Goal: Task Accomplishment & Management: Complete application form

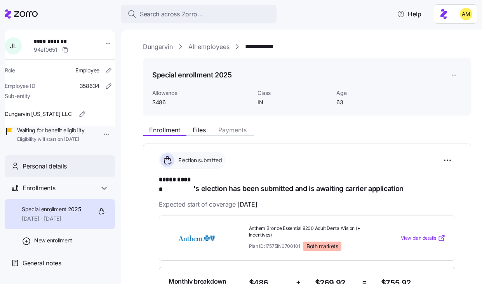
click at [54, 177] on div "Personal details" at bounding box center [60, 166] width 110 height 22
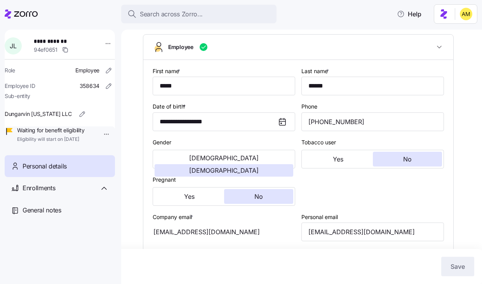
type input "IN"
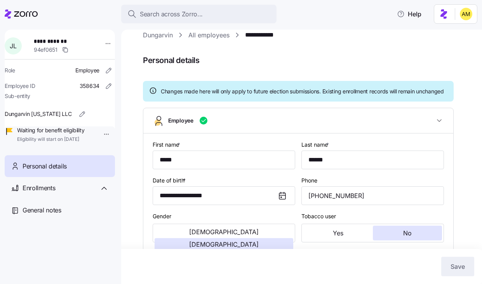
scroll to position [11, 0]
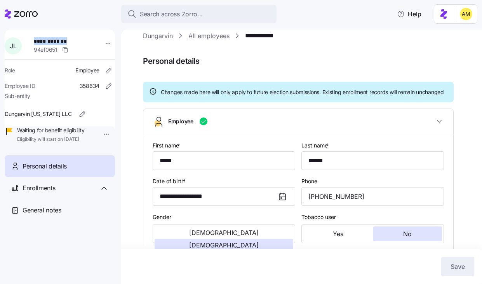
drag, startPoint x: 38, startPoint y: 40, endPoint x: 68, endPoint y: 42, distance: 30.7
click at [68, 42] on span "**********" at bounding box center [61, 41] width 54 height 8
copy span "**********"
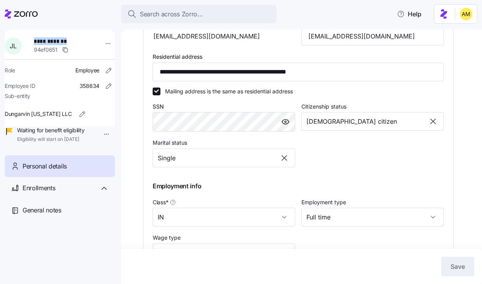
scroll to position [277, 0]
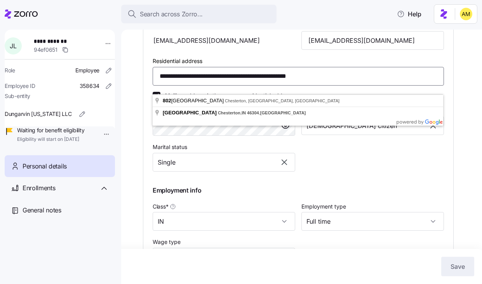
drag, startPoint x: 272, startPoint y: 86, endPoint x: 239, endPoint y: 86, distance: 32.2
click at [239, 85] on input "**********" at bounding box center [298, 76] width 291 height 19
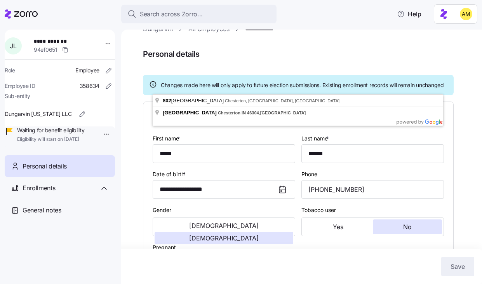
scroll to position [0, 0]
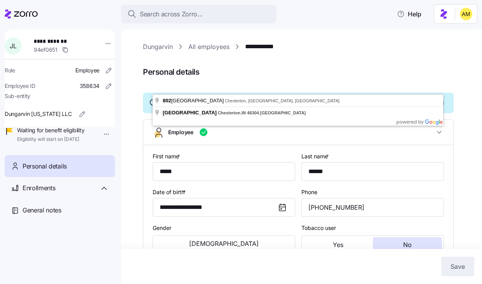
click at [255, 50] on link "**********" at bounding box center [262, 47] width 35 height 10
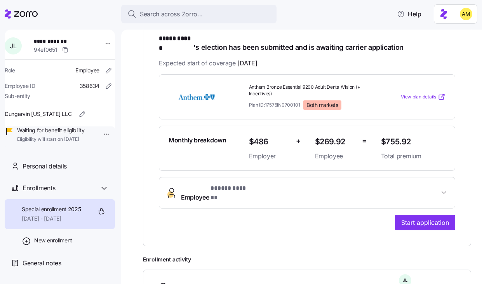
scroll to position [142, 0]
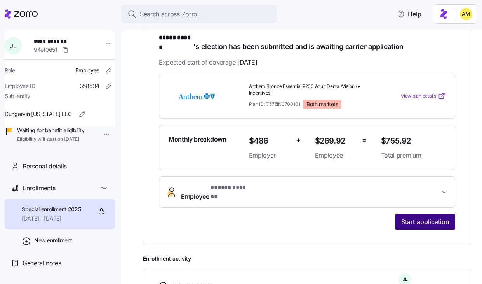
click at [420, 217] on span "Start application" at bounding box center [425, 221] width 48 height 9
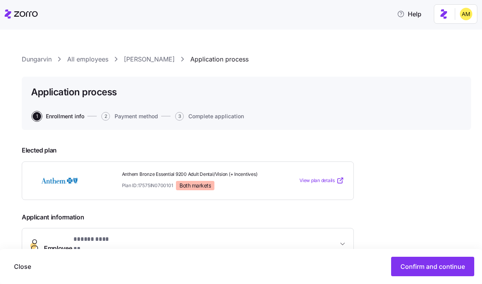
scroll to position [153, 0]
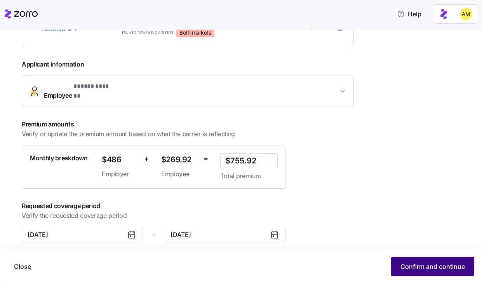
click at [401, 265] on span "Confirm and continue" at bounding box center [433, 265] width 64 height 9
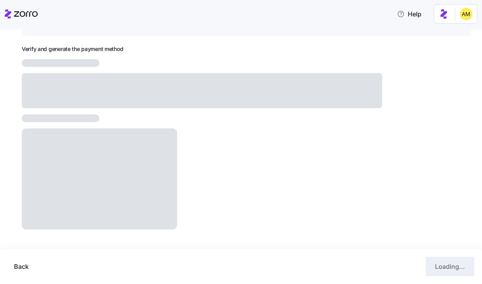
scroll to position [87, 0]
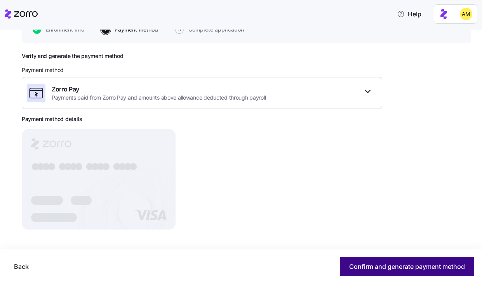
click at [355, 268] on span "Confirm and generate payment method" at bounding box center [407, 265] width 116 height 9
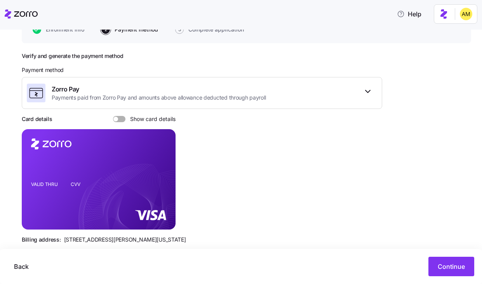
scroll to position [101, 0]
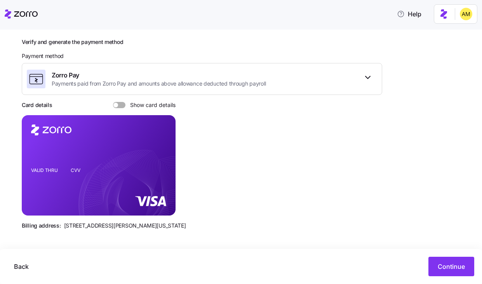
click at [117, 105] on span at bounding box center [115, 105] width 5 height 5
click at [113, 102] on input "Show card details" at bounding box center [113, 102] width 0 height 0
click at [160, 153] on icon "copy-to-clipboard" at bounding box center [161, 151] width 7 height 7
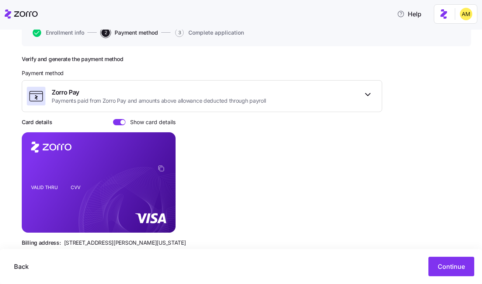
drag, startPoint x: 91, startPoint y: 220, endPoint x: 85, endPoint y: 220, distance: 5.5
click at [85, 220] on rect at bounding box center [99, 182] width 154 height 100
click at [84, 221] on icon "VALID THRU CVV" at bounding box center [99, 182] width 154 height 100
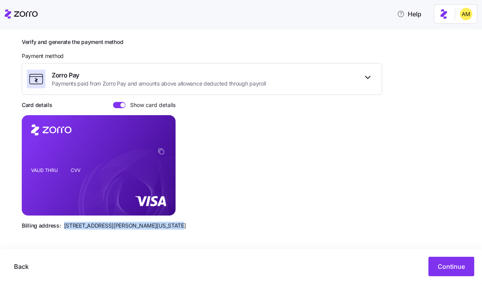
drag, startPoint x: 63, startPoint y: 226, endPoint x: 160, endPoint y: 227, distance: 97.5
click at [160, 227] on span "[STREET_ADDRESS][PERSON_NAME][US_STATE]" at bounding box center [125, 225] width 122 height 8
copy span "[STREET_ADDRESS][PERSON_NAME][US_STATE]"
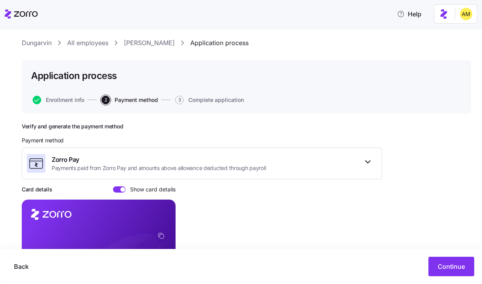
scroll to position [0, 0]
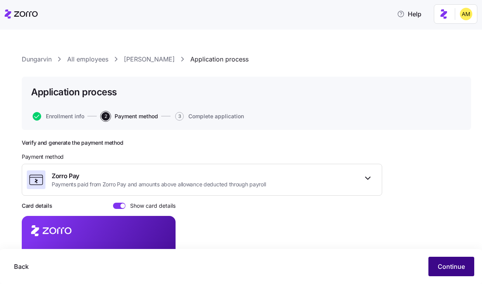
click at [455, 268] on span "Continue" at bounding box center [451, 265] width 27 height 9
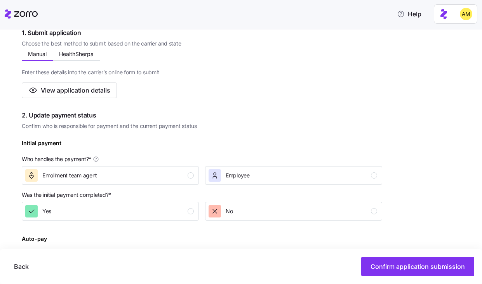
scroll to position [139, 0]
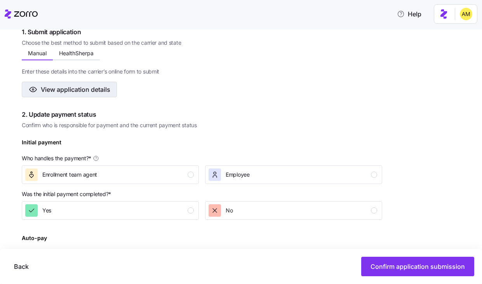
click at [106, 95] on button "View application details" at bounding box center [69, 90] width 95 height 16
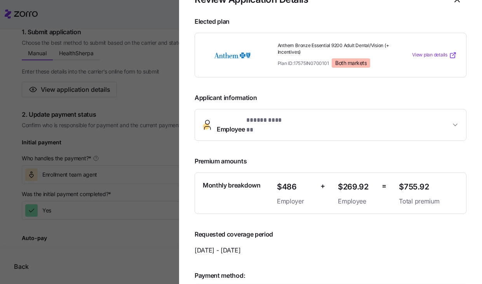
scroll to position [0, 0]
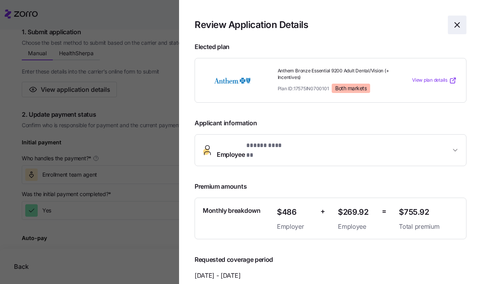
click at [455, 26] on icon "button" at bounding box center [457, 24] width 9 height 9
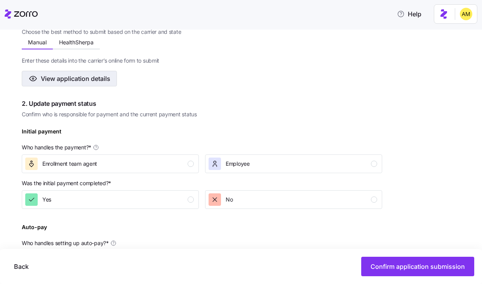
scroll to position [154, 0]
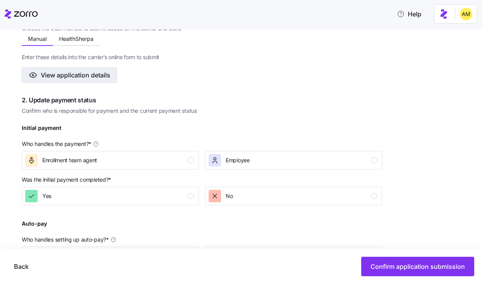
click at [80, 76] on span "View application details" at bounding box center [76, 74] width 70 height 9
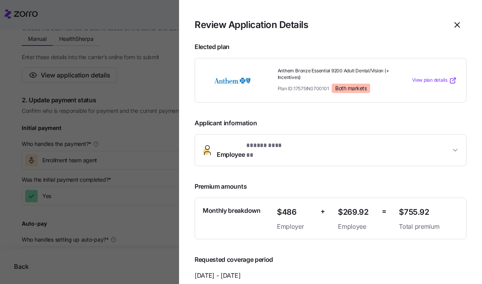
scroll to position [200, 0]
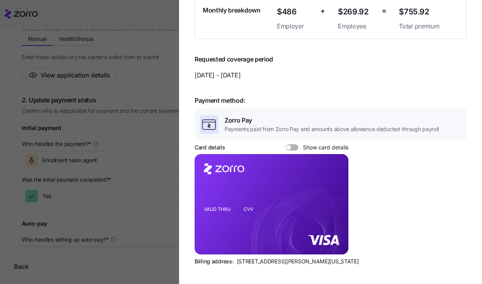
click at [290, 144] on div at bounding box center [292, 147] width 12 height 6
click at [286, 144] on input "Show card details" at bounding box center [286, 144] width 0 height 0
click at [334, 189] on icon "copy-to-clipboard" at bounding box center [335, 191] width 4 height 4
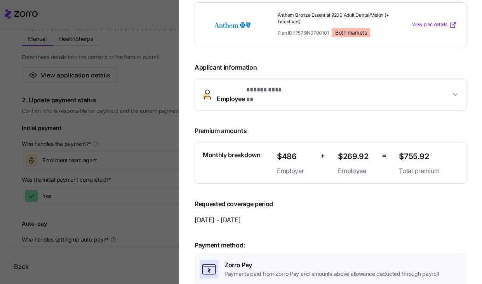
scroll to position [0, 0]
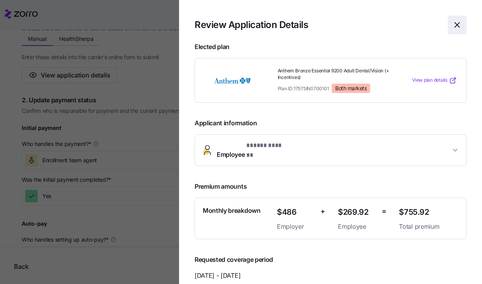
click at [459, 26] on icon "button" at bounding box center [457, 24] width 9 height 9
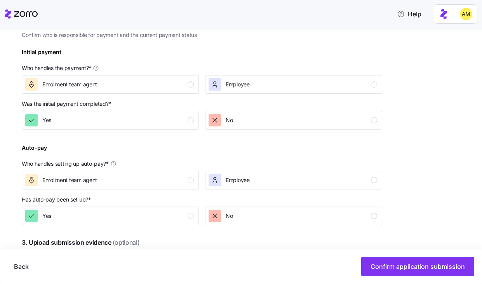
scroll to position [230, 0]
click at [132, 89] on div "Enrollment team agent" at bounding box center [109, 84] width 169 height 12
click at [238, 122] on div "No" at bounding box center [293, 119] width 169 height 12
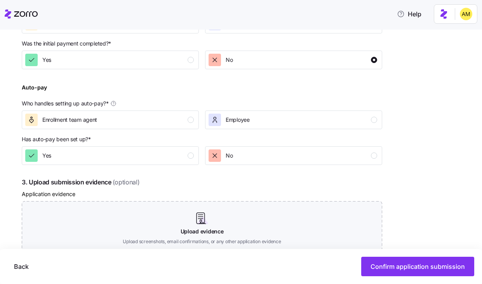
scroll to position [294, 0]
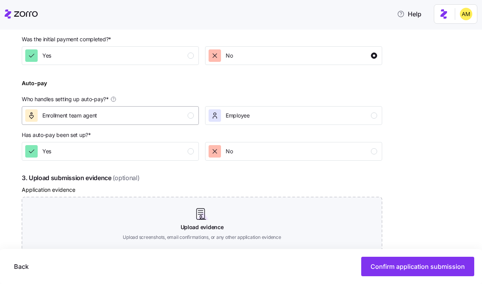
click at [120, 117] on div "Enrollment team agent" at bounding box center [109, 115] width 169 height 12
click at [136, 155] on div "Yes" at bounding box center [109, 151] width 169 height 12
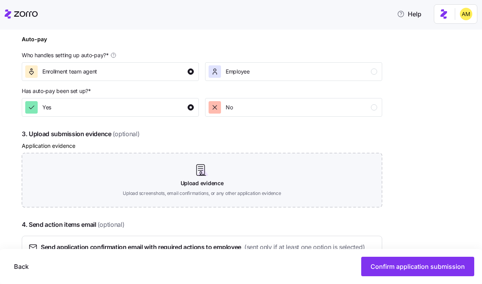
scroll to position [345, 0]
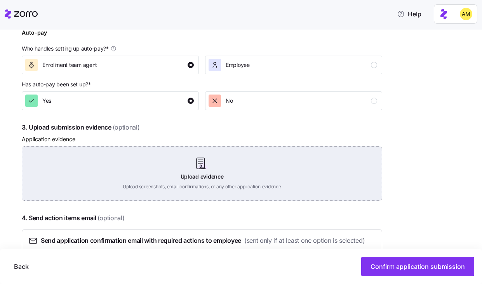
click at [196, 168] on div "Upload evidence Upload screenshots, email confirmations, or any other applicati…" at bounding box center [202, 173] width 360 height 54
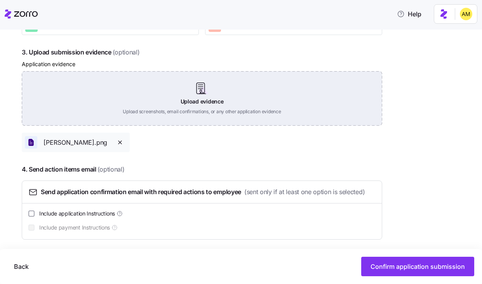
scroll to position [424, 0]
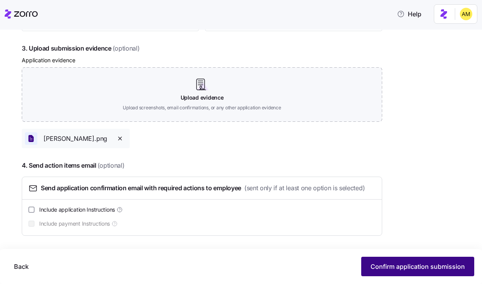
click at [387, 265] on span "Confirm application submission" at bounding box center [418, 265] width 94 height 9
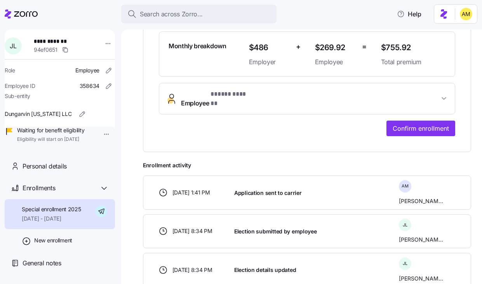
scroll to position [267, 0]
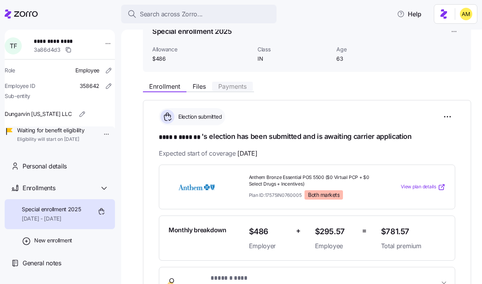
scroll to position [22, 0]
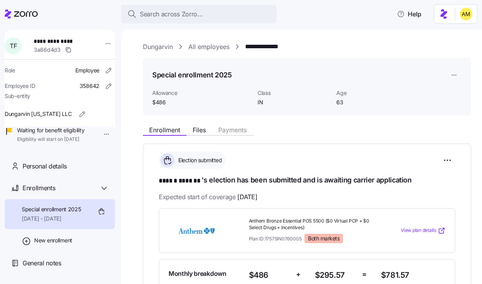
click at [275, 42] on link "**********" at bounding box center [266, 47] width 43 height 10
click at [158, 47] on link "Dungarvin" at bounding box center [158, 47] width 30 height 10
click at [52, 171] on span "Personal details" at bounding box center [45, 166] width 44 height 10
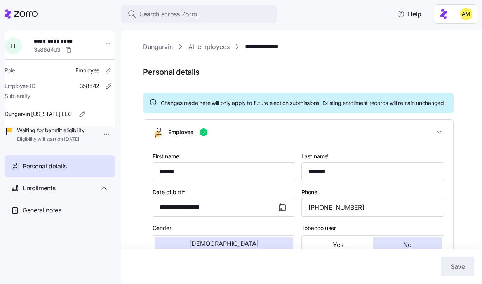
type input "IN"
drag, startPoint x: 38, startPoint y: 42, endPoint x: 77, endPoint y: 42, distance: 39.2
click at [77, 42] on span "**********" at bounding box center [61, 41] width 54 height 8
copy span "**********"
click at [263, 49] on link "**********" at bounding box center [266, 47] width 43 height 10
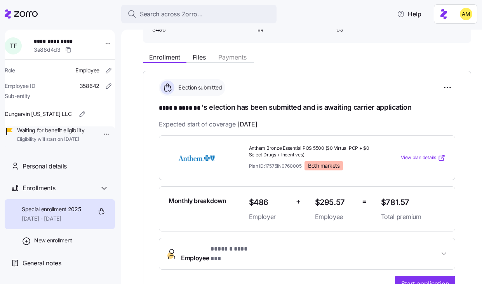
scroll to position [61, 0]
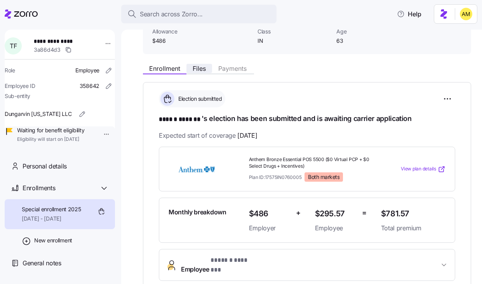
click at [200, 64] on button "Files" at bounding box center [199, 68] width 26 height 9
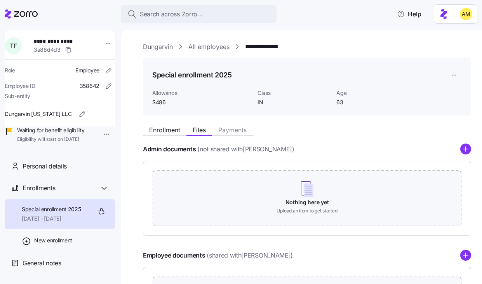
scroll to position [104, 0]
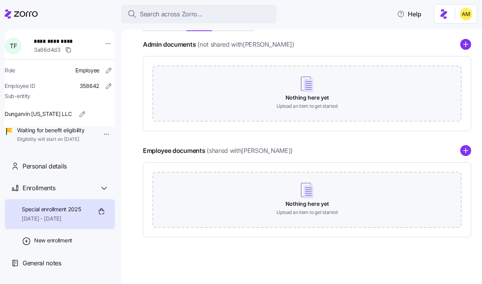
click at [465, 150] on icon "add icon" at bounding box center [465, 150] width 5 height 0
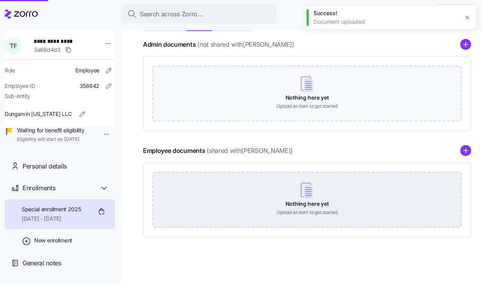
scroll to position [53, 0]
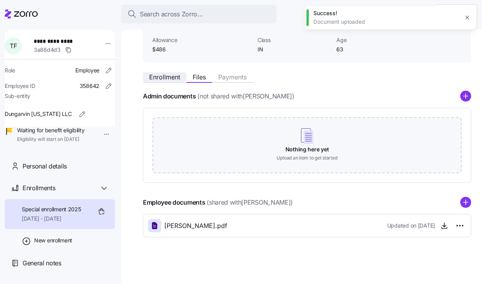
click at [166, 78] on span "Enrollment" at bounding box center [164, 77] width 31 height 6
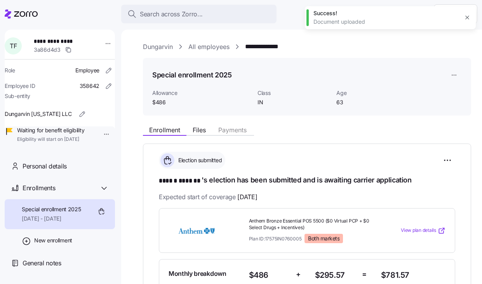
scroll to position [5, 0]
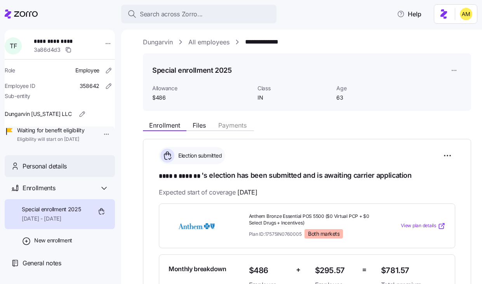
click at [42, 171] on span "Personal details" at bounding box center [45, 166] width 44 height 10
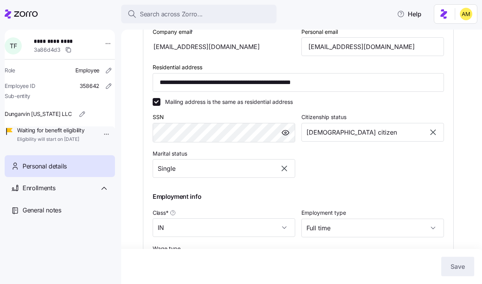
scroll to position [235, 0]
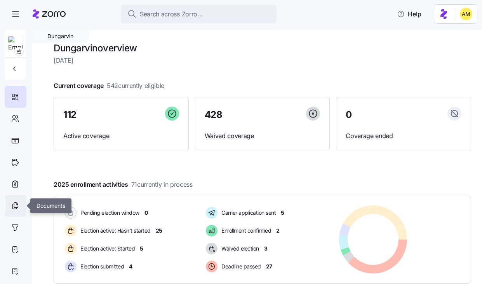
click at [14, 208] on icon at bounding box center [15, 205] width 9 height 9
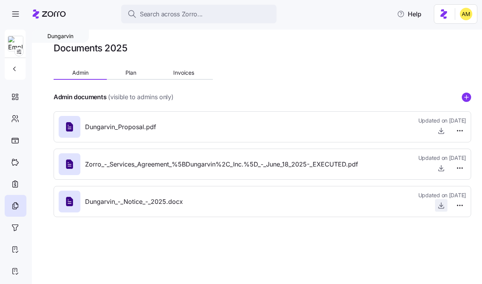
click at [441, 206] on icon "button" at bounding box center [441, 205] width 8 height 8
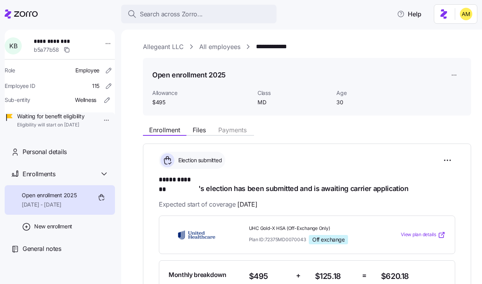
click at [171, 47] on link "Allegeant LLC" at bounding box center [163, 47] width 41 height 10
drag, startPoint x: 74, startPoint y: 42, endPoint x: 36, endPoint y: 41, distance: 38.1
click at [36, 41] on div "**********" at bounding box center [65, 45] width 68 height 23
copy span "**********"
click at [198, 131] on span "Files" at bounding box center [199, 130] width 13 height 6
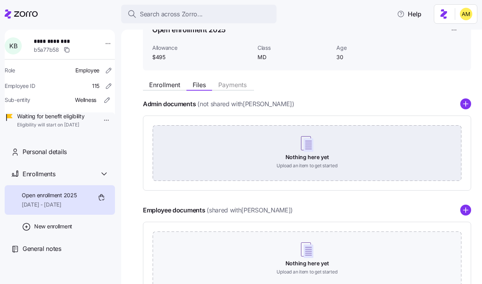
scroll to position [59, 0]
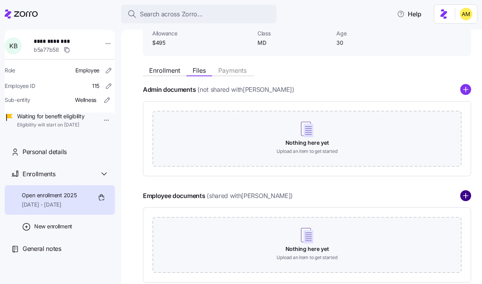
click at [465, 195] on icon "add icon" at bounding box center [465, 195] width 11 height 11
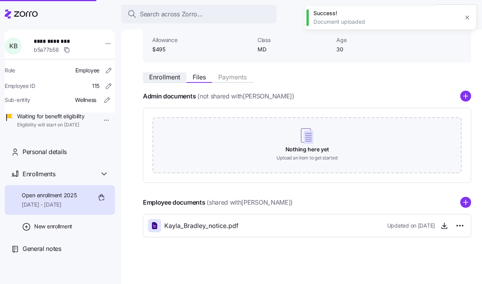
scroll to position [53, 0]
click at [164, 77] on span "Enrollment" at bounding box center [164, 77] width 31 height 6
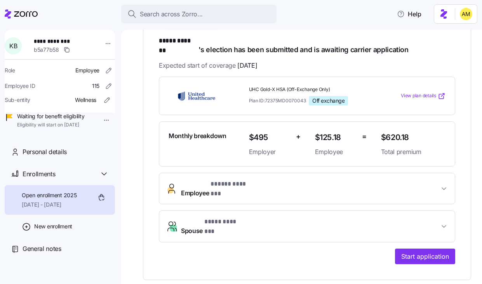
scroll to position [139, 0]
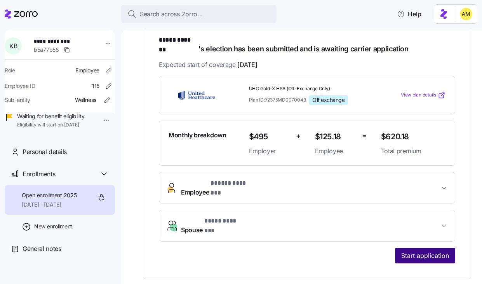
click at [410, 251] on span "Start application" at bounding box center [425, 255] width 48 height 9
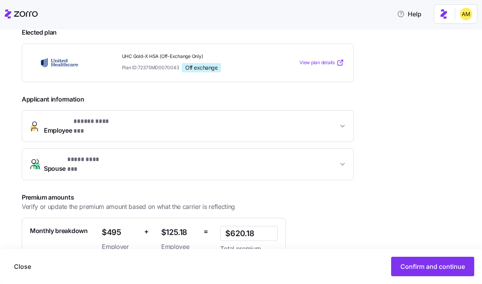
scroll to position [185, 0]
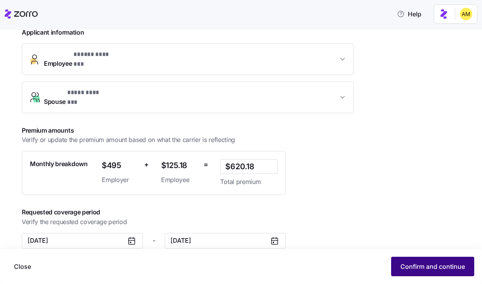
click at [422, 266] on span "Confirm and continue" at bounding box center [433, 265] width 64 height 9
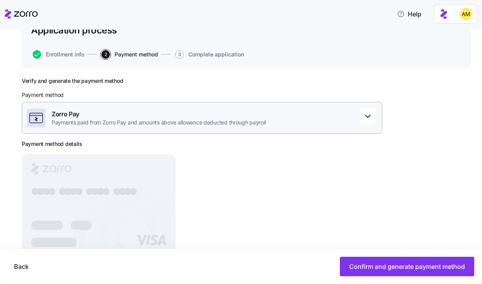
scroll to position [87, 0]
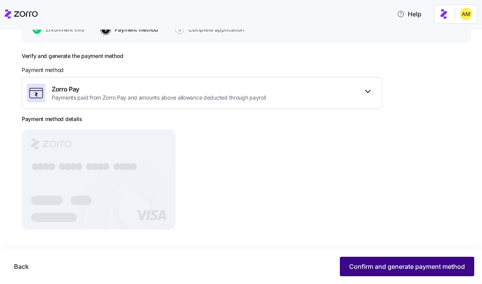
click at [380, 269] on span "Confirm and generate payment method" at bounding box center [407, 265] width 116 height 9
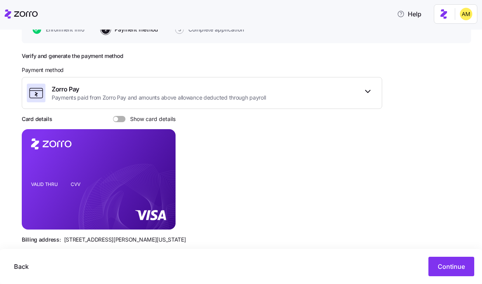
scroll to position [101, 0]
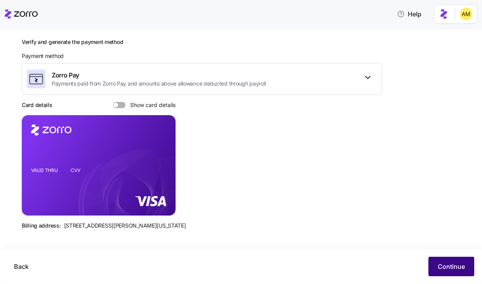
click at [451, 264] on span "Continue" at bounding box center [451, 265] width 27 height 9
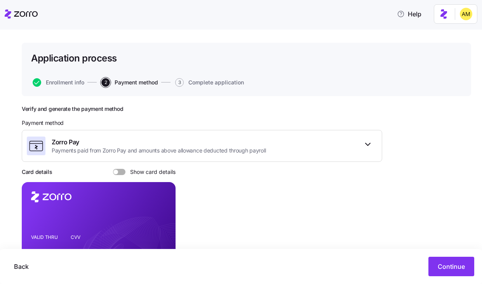
scroll to position [32, 0]
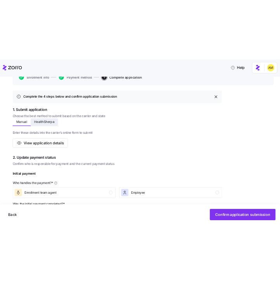
scroll to position [85, 0]
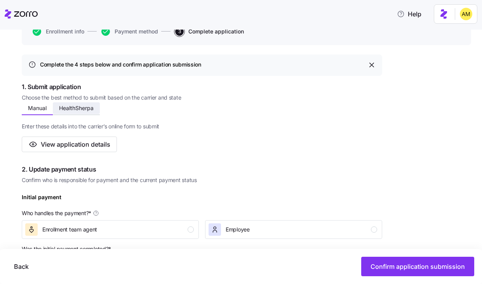
click at [73, 110] on span "HealthSherpa" at bounding box center [76, 107] width 35 height 5
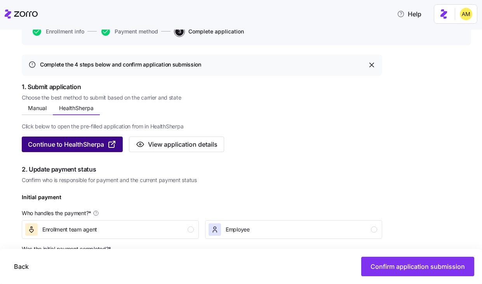
click at [80, 146] on span "Continue to HealthSherpa" at bounding box center [66, 143] width 76 height 9
click at [100, 145] on span "Continue to HealthSherpa" at bounding box center [66, 143] width 76 height 9
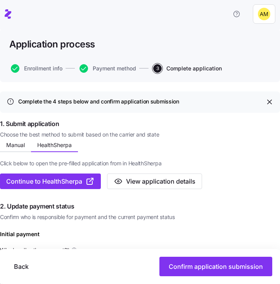
scroll to position [35, 0]
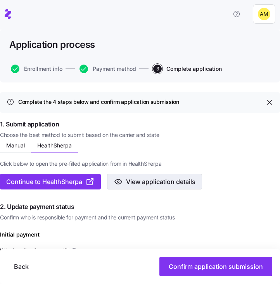
click at [148, 185] on span "View application details" at bounding box center [161, 181] width 70 height 9
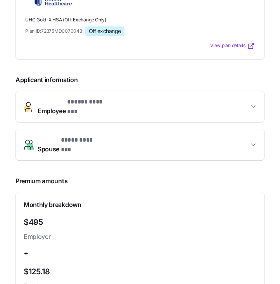
scroll to position [91, 0]
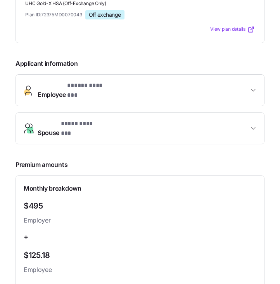
click at [77, 89] on span "* ***** ******* *" at bounding box center [88, 86] width 43 height 10
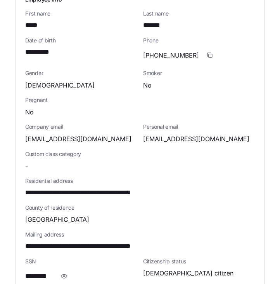
scroll to position [231, 0]
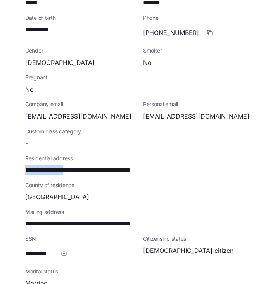
drag, startPoint x: 77, startPoint y: 164, endPoint x: 26, endPoint y: 166, distance: 51.3
click at [26, 166] on span "**********" at bounding box center [95, 170] width 140 height 10
copy span "**********"
drag, startPoint x: 81, startPoint y: 164, endPoint x: 101, endPoint y: 165, distance: 20.6
click at [101, 165] on span "**********" at bounding box center [95, 170] width 140 height 10
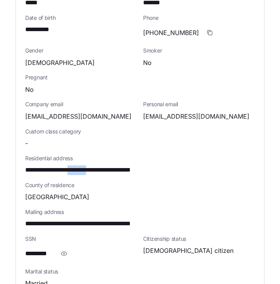
drag, startPoint x: 101, startPoint y: 165, endPoint x: 82, endPoint y: 165, distance: 19.4
click at [82, 165] on span "**********" at bounding box center [95, 170] width 140 height 10
copy span "********"
click at [92, 151] on div "**********" at bounding box center [140, 164] width 236 height 27
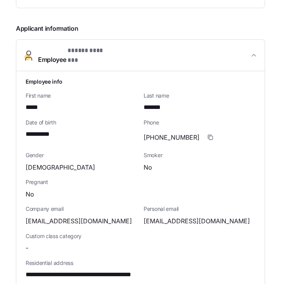
scroll to position [125, 0]
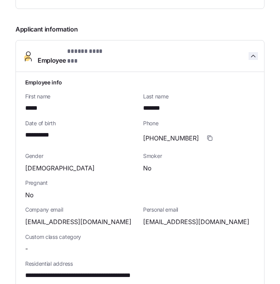
click at [252, 54] on icon "button" at bounding box center [254, 56] width 8 height 8
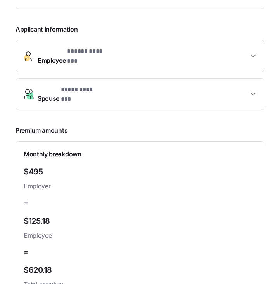
click at [51, 54] on span "Employee * ***** ******* *" at bounding box center [74, 56] width 72 height 19
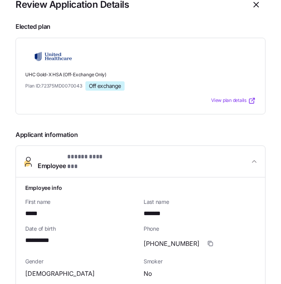
scroll to position [33, 0]
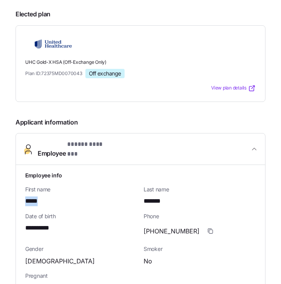
drag, startPoint x: 42, startPoint y: 195, endPoint x: 15, endPoint y: 195, distance: 26.4
click at [15, 195] on section "**********" at bounding box center [140, 142] width 281 height 284
copy span "*****"
drag, startPoint x: 166, startPoint y: 195, endPoint x: 143, endPoint y: 195, distance: 23.7
click at [143, 195] on div "Last name *******" at bounding box center [200, 195] width 118 height 27
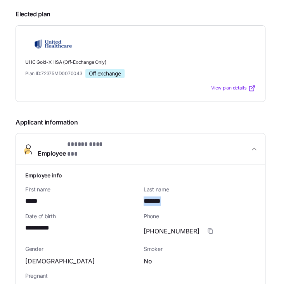
copy span "*******"
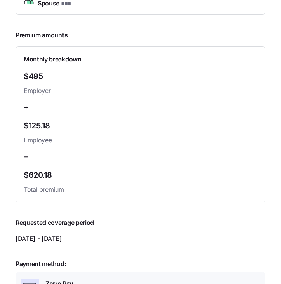
scroll to position [774, 0]
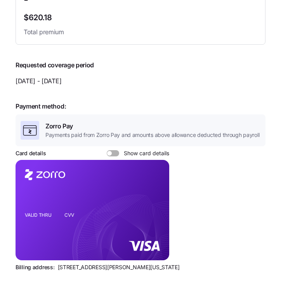
click at [109, 151] on span at bounding box center [109, 153] width 5 height 5
click at [107, 150] on input "Show card details" at bounding box center [107, 150] width 0 height 0
click at [109, 150] on div at bounding box center [113, 153] width 12 height 6
click at [107, 150] on input "Show card details" at bounding box center [107, 150] width 0 height 0
click at [109, 151] on span at bounding box center [109, 153] width 5 height 5
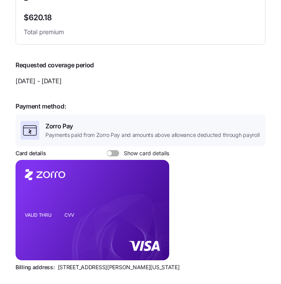
click at [107, 150] on input "Show card details" at bounding box center [107, 150] width 0 height 0
click at [154, 195] on icon "copy-to-clipboard" at bounding box center [155, 197] width 4 height 4
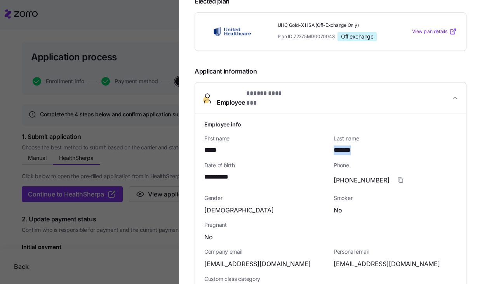
scroll to position [0, 0]
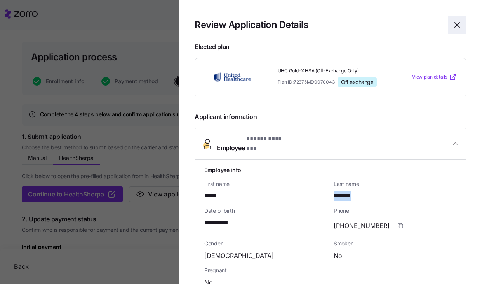
click at [458, 23] on icon "button" at bounding box center [457, 24] width 9 height 9
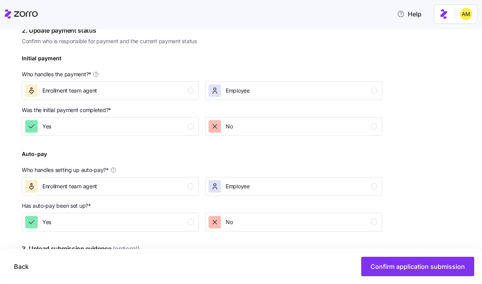
scroll to position [245, 0]
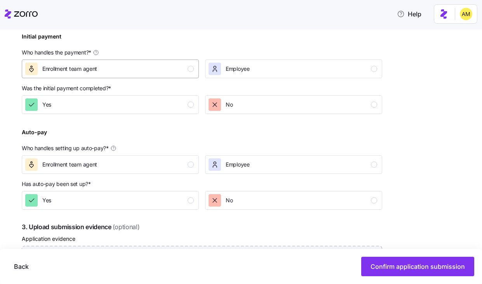
click at [104, 71] on div "Enrollment team agent" at bounding box center [109, 69] width 169 height 12
click at [228, 106] on span "No" at bounding box center [229, 105] width 7 height 8
click at [96, 169] on div "Enrollment team agent" at bounding box center [69, 164] width 55 height 12
click at [103, 204] on div "Yes" at bounding box center [109, 200] width 169 height 12
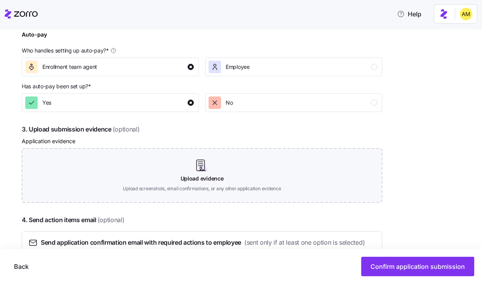
scroll to position [346, 0]
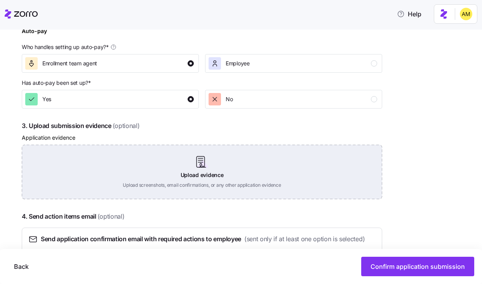
click at [197, 169] on div "Upload evidence Upload screenshots, email confirmations, or any other applicati…" at bounding box center [202, 172] width 360 height 54
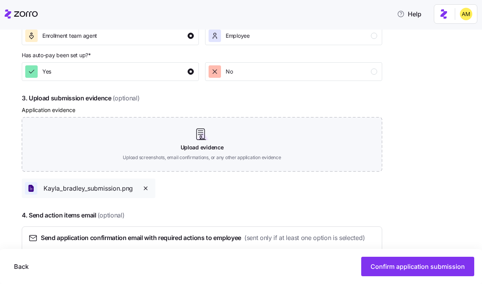
scroll to position [376, 0]
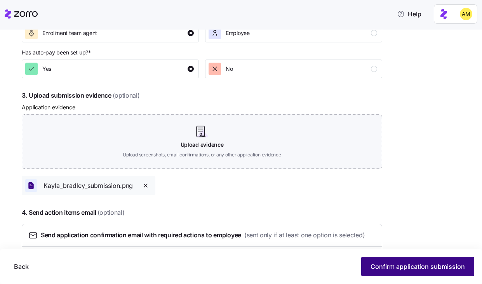
click at [418, 269] on span "Confirm application submission" at bounding box center [418, 265] width 94 height 9
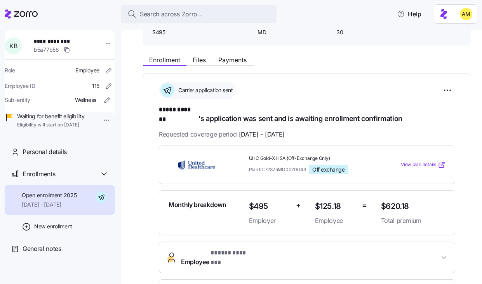
scroll to position [63, 0]
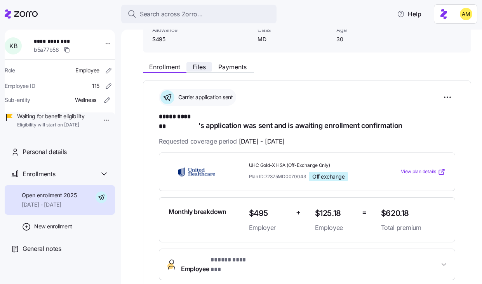
click at [200, 71] on button "Files" at bounding box center [199, 66] width 26 height 9
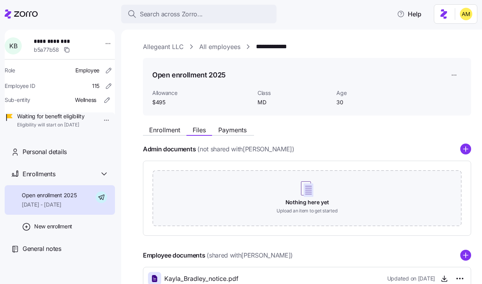
scroll to position [79, 0]
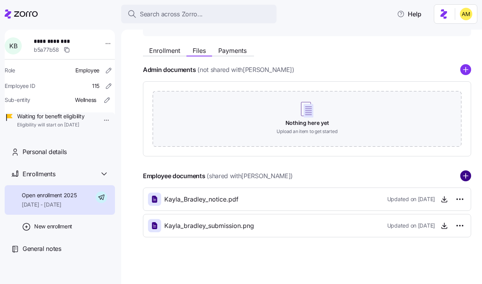
click at [465, 179] on circle "add icon" at bounding box center [466, 176] width 10 height 10
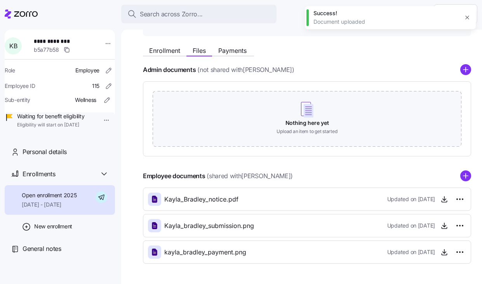
scroll to position [0, 0]
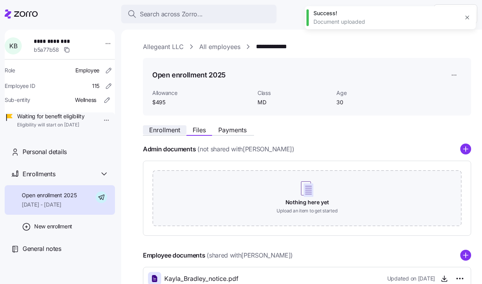
click at [164, 131] on span "Enrollment" at bounding box center [164, 130] width 31 height 6
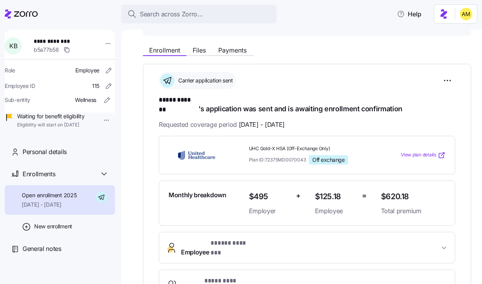
scroll to position [73, 0]
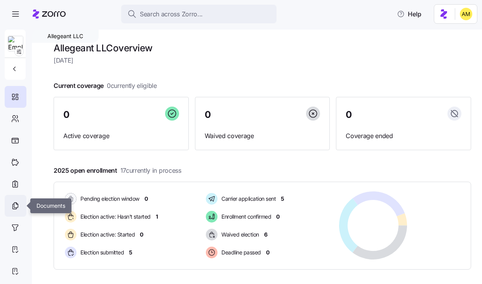
click at [15, 205] on icon at bounding box center [15, 205] width 9 height 9
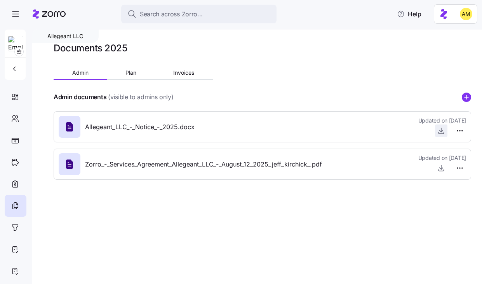
click at [443, 132] on icon "button" at bounding box center [441, 131] width 8 height 8
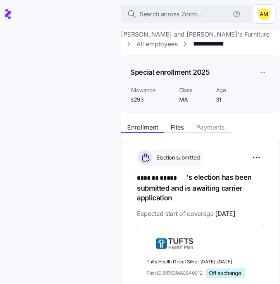
click at [193, 46] on link "**********" at bounding box center [218, 44] width 51 height 10
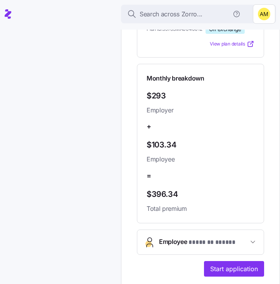
scroll to position [296, 0]
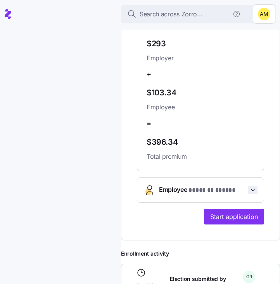
click at [249, 189] on span "button" at bounding box center [253, 190] width 9 height 8
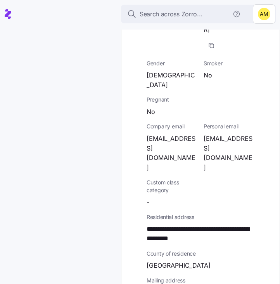
scroll to position [568, 0]
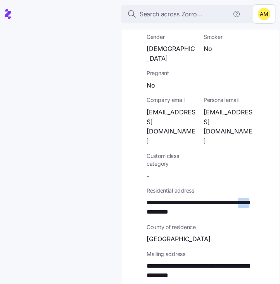
drag, startPoint x: 216, startPoint y: 174, endPoint x: 198, endPoint y: 173, distance: 17.9
click at [198, 198] on span "**********" at bounding box center [201, 207] width 108 height 19
copy span "*****"
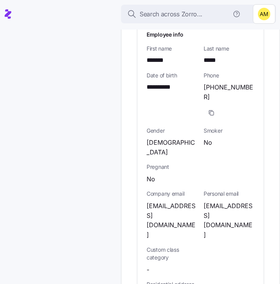
scroll to position [458, 0]
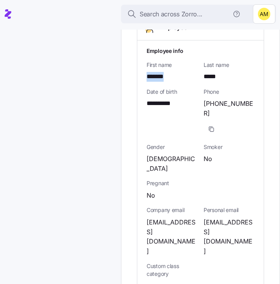
drag, startPoint x: 148, startPoint y: 75, endPoint x: 176, endPoint y: 74, distance: 28.0
click at [176, 74] on span "*******" at bounding box center [162, 77] width 30 height 10
copy span "*******"
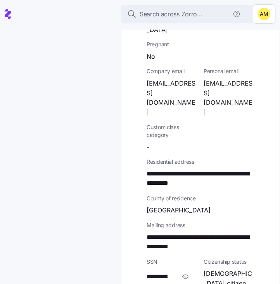
scroll to position [597, 0]
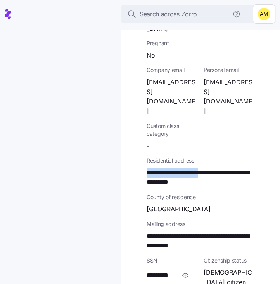
drag, startPoint x: 147, startPoint y: 134, endPoint x: 219, endPoint y: 132, distance: 72.3
click at [219, 168] on span "**********" at bounding box center [201, 177] width 108 height 19
copy span "**********"
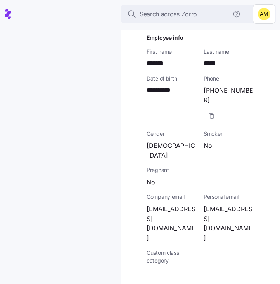
scroll to position [462, 0]
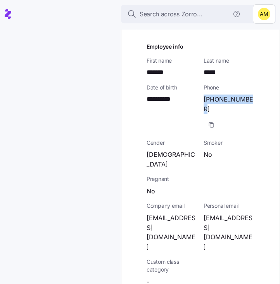
drag, startPoint x: 249, startPoint y: 98, endPoint x: 204, endPoint y: 98, distance: 44.7
click at [204, 98] on div "(774)368-4701" at bounding box center [229, 113] width 51 height 38
copy span "(774)368-4701"
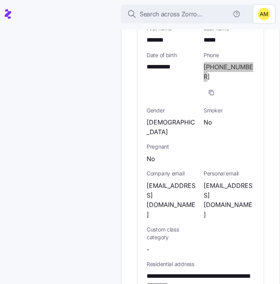
scroll to position [500, 0]
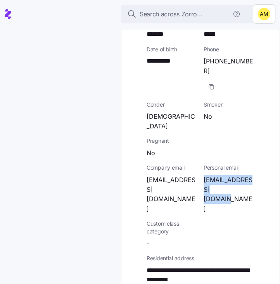
drag, startPoint x: 232, startPoint y: 171, endPoint x: 204, endPoint y: 162, distance: 28.5
click at [204, 175] on span "rubinanders3@gmail.com" at bounding box center [229, 194] width 51 height 38
copy span "rubinanders3@gmail.com"
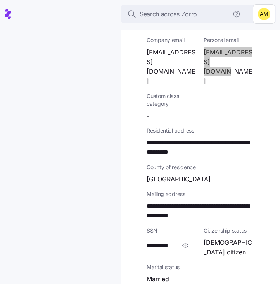
scroll to position [629, 0]
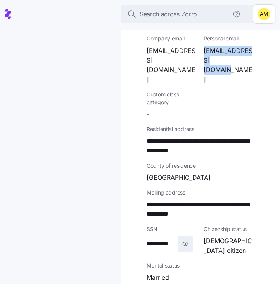
click at [183, 239] on icon "button" at bounding box center [186, 243] width 8 height 9
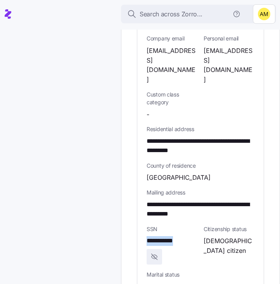
drag, startPoint x: 188, startPoint y: 202, endPoint x: 143, endPoint y: 201, distance: 44.7
click at [144, 201] on div "**********" at bounding box center [201, 117] width 127 height 496
copy span "**********"
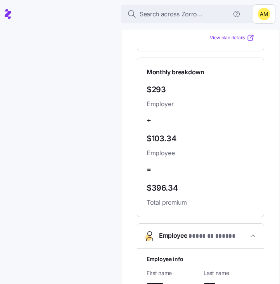
scroll to position [0, 0]
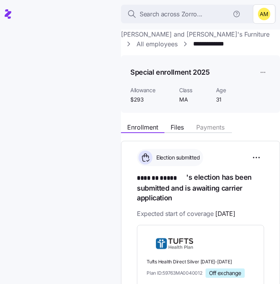
click at [173, 36] on link "[PERSON_NAME] and [PERSON_NAME]'s Furniture" at bounding box center [195, 35] width 149 height 10
click at [180, 129] on span "Files" at bounding box center [177, 127] width 13 height 6
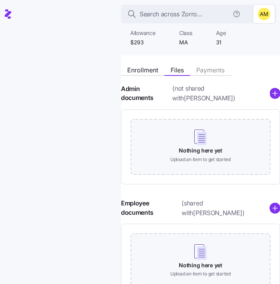
scroll to position [109, 0]
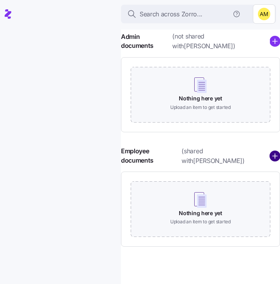
click at [273, 158] on circle "add icon" at bounding box center [275, 156] width 10 height 10
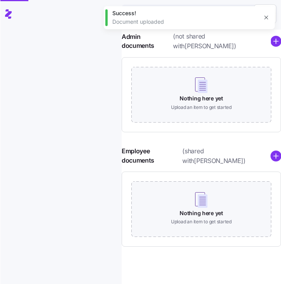
scroll to position [57, 0]
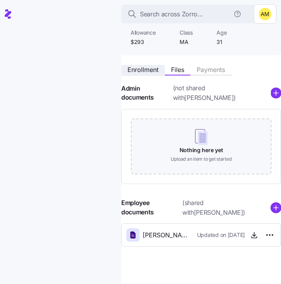
click at [143, 70] on span "Enrollment" at bounding box center [142, 69] width 31 height 6
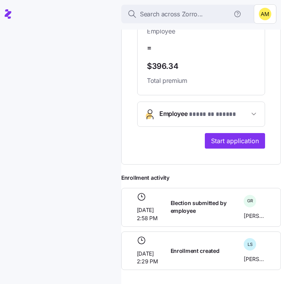
scroll to position [371, 0]
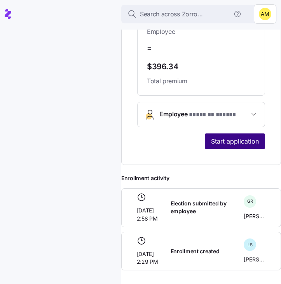
click at [228, 140] on span "Start application" at bounding box center [235, 140] width 48 height 9
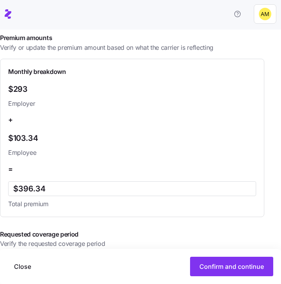
scroll to position [283, 0]
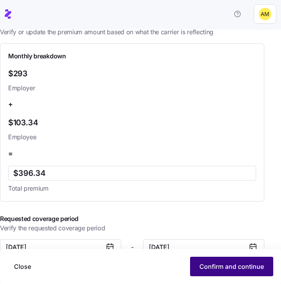
click at [213, 265] on span "Confirm and continue" at bounding box center [231, 265] width 64 height 9
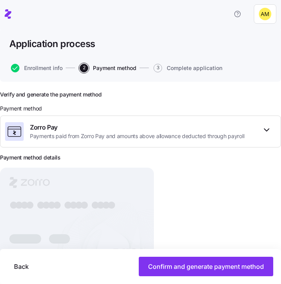
scroll to position [65, 0]
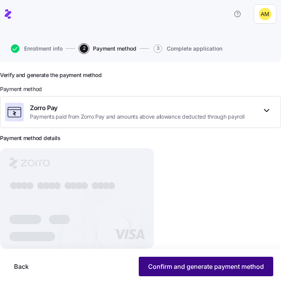
click at [162, 268] on span "Confirm and generate payment method" at bounding box center [206, 265] width 116 height 9
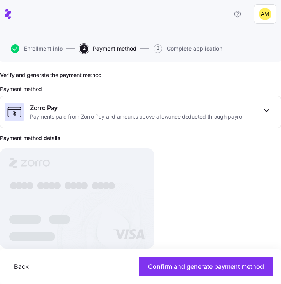
scroll to position [52, 0]
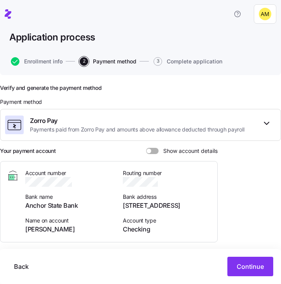
click at [149, 148] on span at bounding box center [148, 150] width 5 height 5
click at [146, 148] on input "Show account details" at bounding box center [146, 148] width 0 height 0
click at [81, 178] on icon "button" at bounding box center [81, 182] width 8 height 8
click at [163, 178] on icon "button" at bounding box center [162, 182] width 8 height 8
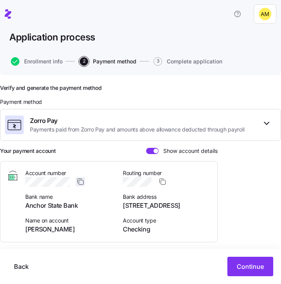
click at [80, 178] on icon "button" at bounding box center [81, 182] width 8 height 8
drag, startPoint x: 26, startPoint y: 220, endPoint x: 78, endPoint y: 220, distance: 52.8
click at [78, 224] on span "GREGORY RUBIN" at bounding box center [69, 229] width 88 height 10
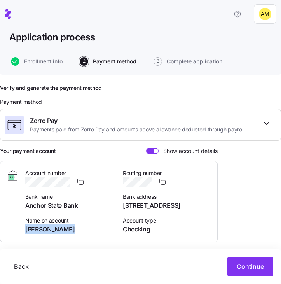
copy span "GREGORY RUBIN"
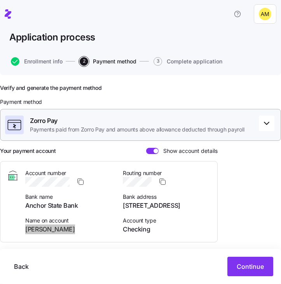
scroll to position [0, 0]
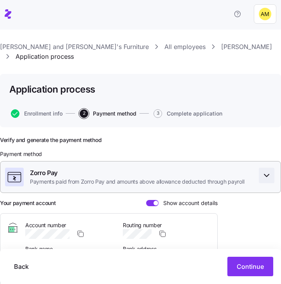
click at [267, 171] on icon "button" at bounding box center [266, 175] width 9 height 9
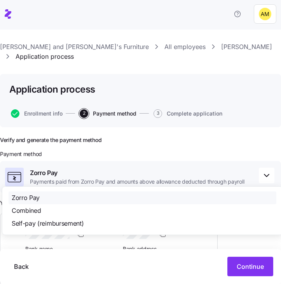
click at [162, 150] on div "Payment method" at bounding box center [140, 154] width 281 height 8
click at [51, 111] on span "Enrollment info" at bounding box center [43, 113] width 38 height 5
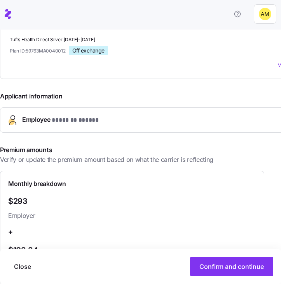
scroll to position [143, 0]
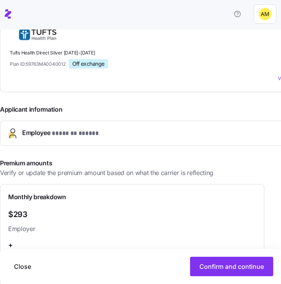
click at [78, 129] on span "* ******* ***** *" at bounding box center [78, 134] width 53 height 10
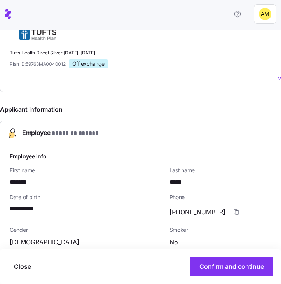
scroll to position [223, 0]
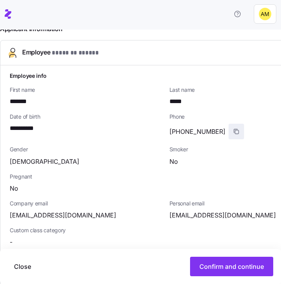
click at [233, 128] on icon "button" at bounding box center [236, 131] width 6 height 6
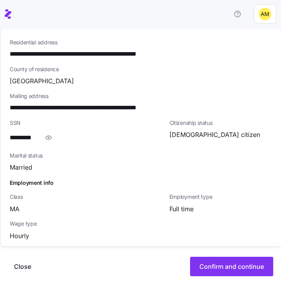
scroll to position [553, 0]
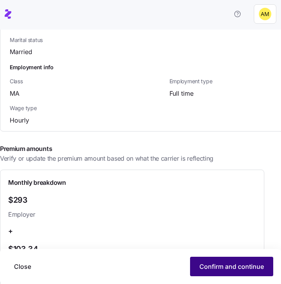
click at [234, 267] on span "Confirm and continue" at bounding box center [231, 265] width 64 height 9
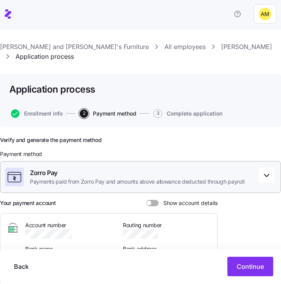
scroll to position [52, 0]
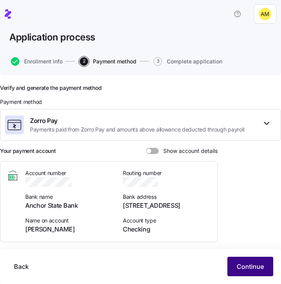
click at [247, 264] on span "Continue" at bounding box center [250, 265] width 27 height 9
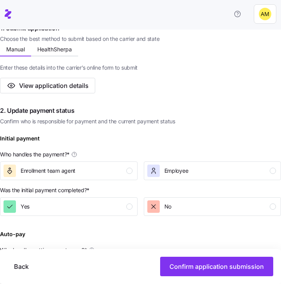
scroll to position [196, 0]
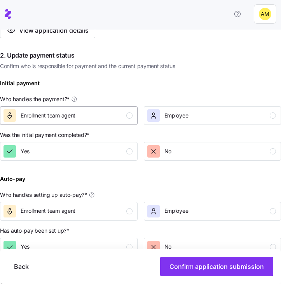
click at [84, 109] on div "Enrollment team agent" at bounding box center [67, 115] width 129 height 12
click at [174, 145] on div "No" at bounding box center [211, 151] width 129 height 12
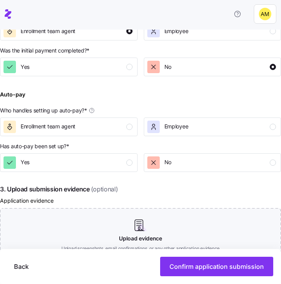
scroll to position [305, 0]
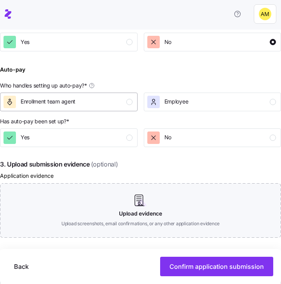
click at [79, 96] on div "Enrollment team agent" at bounding box center [67, 102] width 129 height 12
click at [77, 131] on div "Yes" at bounding box center [67, 137] width 129 height 12
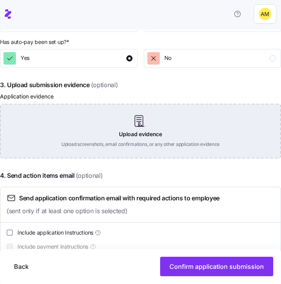
scroll to position [388, 0]
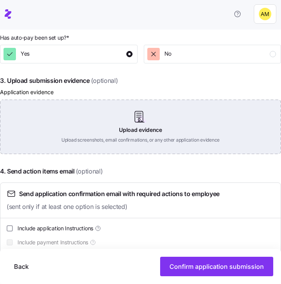
click at [134, 117] on div "Upload evidence Upload screenshots, email confirmations, or any other applicati…" at bounding box center [140, 126] width 281 height 54
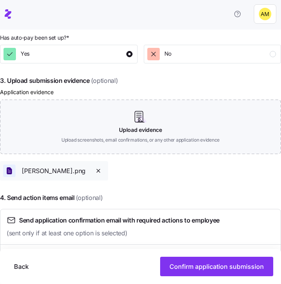
scroll to position [415, 0]
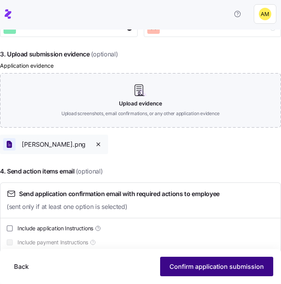
click at [235, 270] on span "Confirm application submission" at bounding box center [216, 265] width 94 height 9
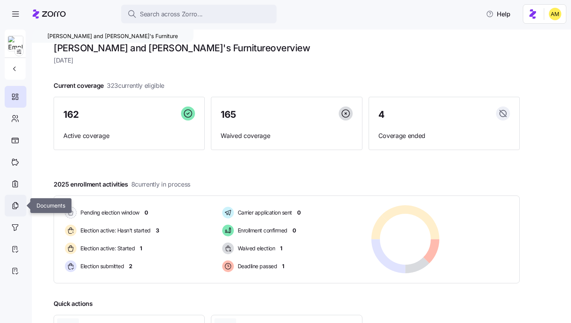
click at [16, 208] on icon at bounding box center [15, 206] width 4 height 5
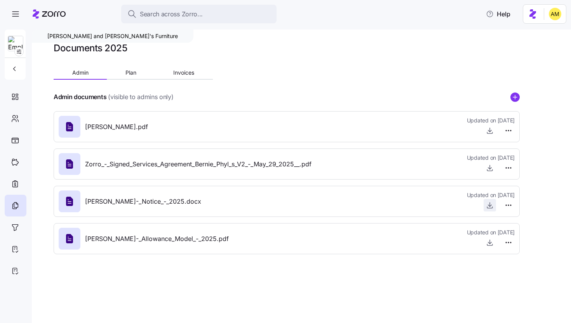
click at [280, 207] on icon "button" at bounding box center [490, 205] width 8 height 8
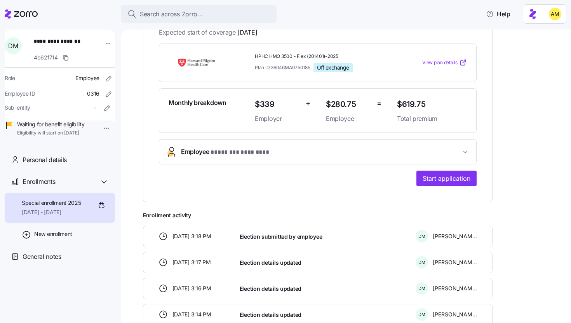
scroll to position [168, 0]
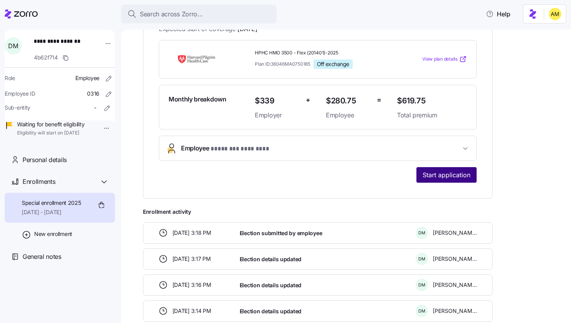
click at [438, 179] on button "Start application" at bounding box center [446, 175] width 60 height 16
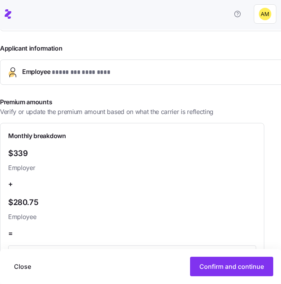
scroll to position [206, 0]
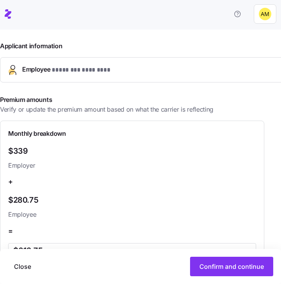
click at [98, 74] on span "* ******** ******** *" at bounding box center [88, 70] width 72 height 10
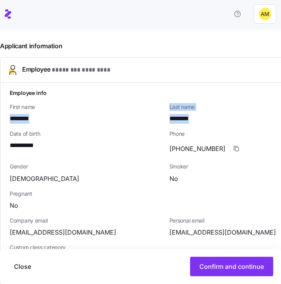
drag, startPoint x: 212, startPoint y: 118, endPoint x: 9, endPoint y: 120, distance: 202.8
click at [9, 120] on div "**********" at bounding box center [166, 279] width 319 height 389
copy div "******** Last name ********"
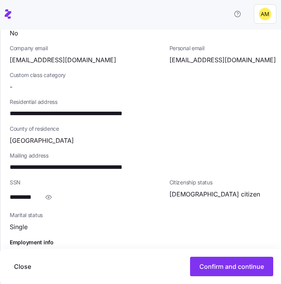
scroll to position [379, 0]
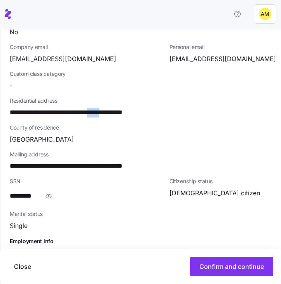
drag, startPoint x: 125, startPoint y: 112, endPoint x: 108, endPoint y: 112, distance: 16.7
click at [108, 112] on span "**********" at bounding box center [84, 113] width 149 height 10
copy span "*****"
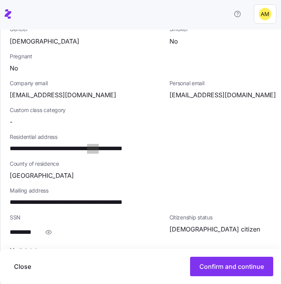
scroll to position [345, 0]
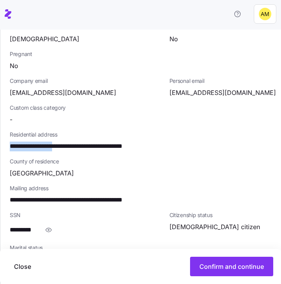
drag, startPoint x: 62, startPoint y: 146, endPoint x: 10, endPoint y: 144, distance: 52.5
click at [10, 144] on span "**********" at bounding box center [84, 146] width 149 height 10
copy span "**********"
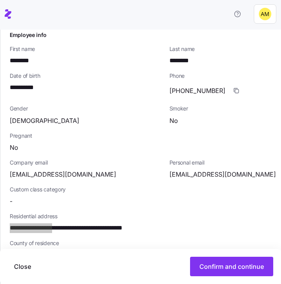
scroll to position [255, 0]
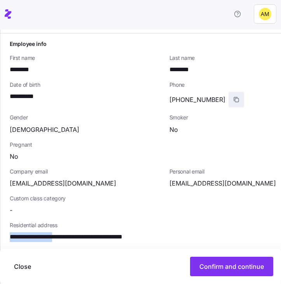
click at [229, 100] on span "button" at bounding box center [236, 99] width 15 height 15
click at [233, 100] on icon "button" at bounding box center [236, 99] width 6 height 6
drag, startPoint x: 169, startPoint y: 184, endPoint x: 271, endPoint y: 187, distance: 101.8
click at [271, 187] on span "domingosmonteiro508@gmail.com" at bounding box center [222, 183] width 106 height 10
copy span "domingosmonteiro508@gmail.com"
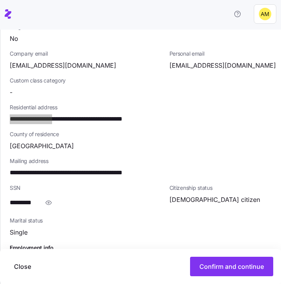
scroll to position [386, 0]
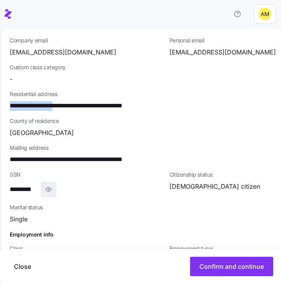
click at [48, 188] on icon "button" at bounding box center [49, 189] width 8 height 9
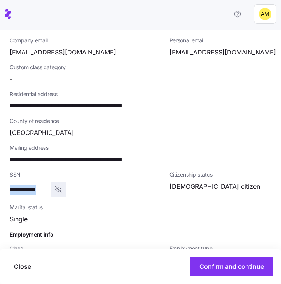
drag, startPoint x: 48, startPoint y: 189, endPoint x: 10, endPoint y: 188, distance: 37.7
click at [10, 188] on div "**********" at bounding box center [86, 189] width 153 height 16
copy span "**********"
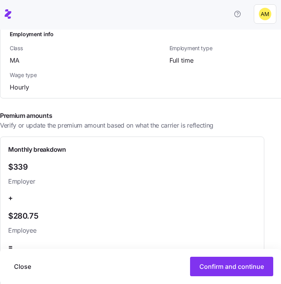
scroll to position [689, 0]
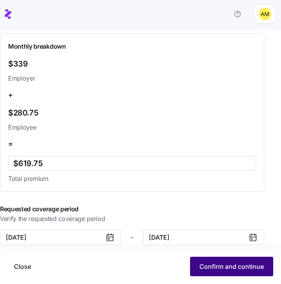
click at [207, 267] on span "Confirm and continue" at bounding box center [231, 265] width 64 height 9
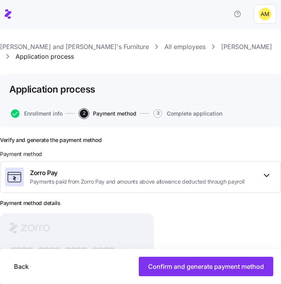
scroll to position [74, 0]
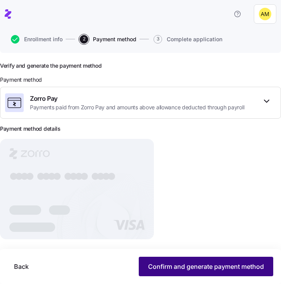
click at [178, 265] on span "Confirm and generate payment method" at bounding box center [206, 265] width 116 height 9
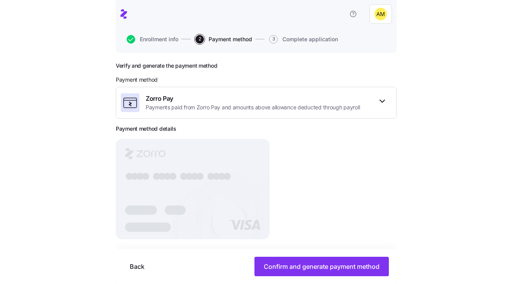
scroll to position [62, 0]
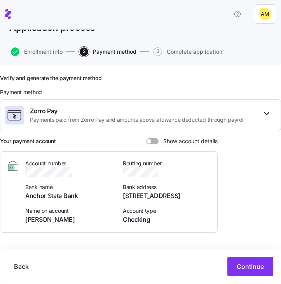
click at [148, 140] on span at bounding box center [148, 141] width 5 height 5
click at [146, 138] on input "Show account details" at bounding box center [146, 138] width 0 height 0
click at [80, 172] on icon "button" at bounding box center [80, 172] width 8 height 8
click at [162, 171] on icon "button" at bounding box center [162, 172] width 8 height 8
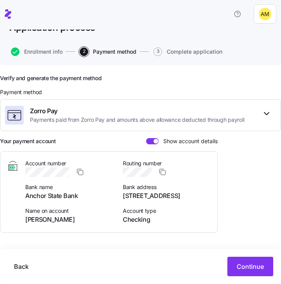
drag, startPoint x: 95, startPoint y: 221, endPoint x: 20, endPoint y: 221, distance: 75.0
click at [20, 221] on div "Account number Bank name Anchor State Bank Name on account DOMINGOS MONTEIRO Ro…" at bounding box center [109, 191] width 204 height 65
copy span "DOMINGOS MONTEIRO"
click at [247, 267] on span "Continue" at bounding box center [250, 265] width 27 height 9
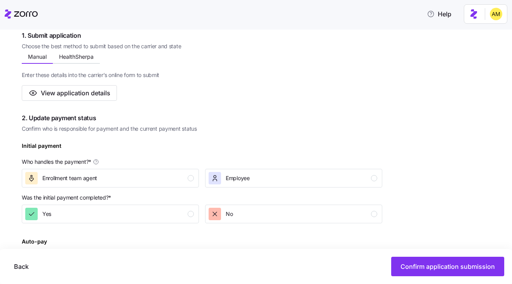
scroll to position [139, 0]
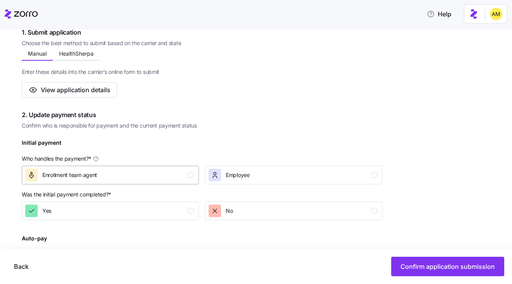
click at [103, 176] on div "Enrollment team agent" at bounding box center [109, 175] width 169 height 12
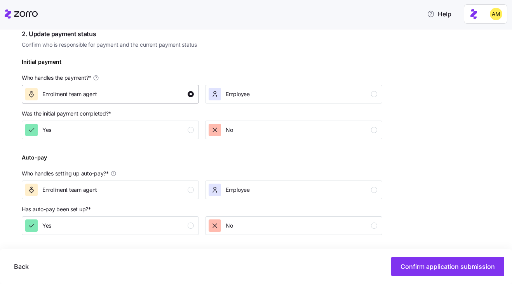
scroll to position [235, 0]
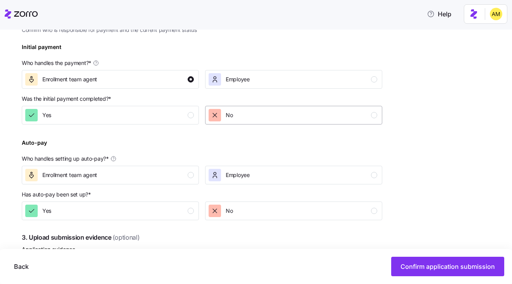
click at [234, 113] on div "No" at bounding box center [293, 115] width 169 height 12
click at [116, 176] on div "Enrollment team agent" at bounding box center [109, 175] width 169 height 12
click at [112, 215] on div "Yes" at bounding box center [109, 210] width 169 height 12
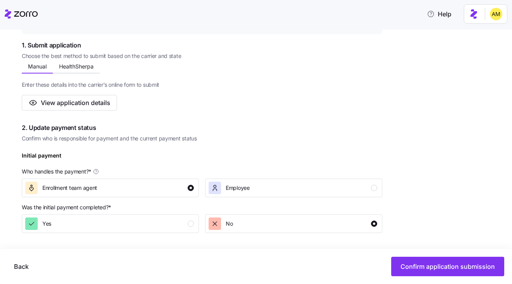
scroll to position [130, 0]
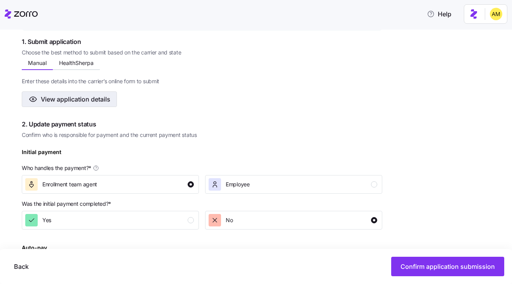
click at [87, 95] on span "View application details" at bounding box center [76, 98] width 70 height 9
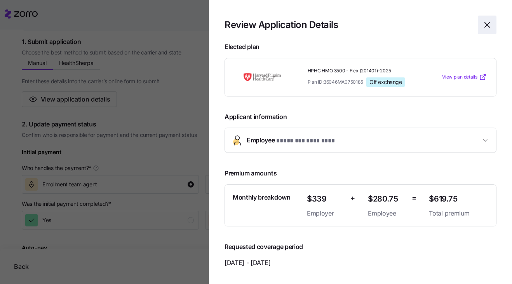
click at [484, 24] on icon "button" at bounding box center [486, 24] width 9 height 9
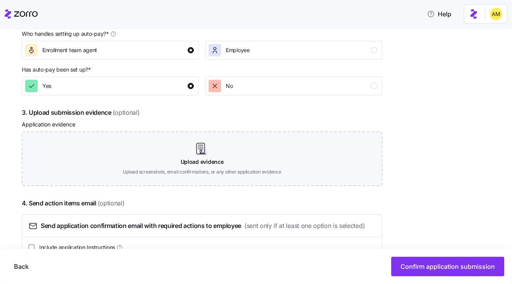
scroll to position [397, 0]
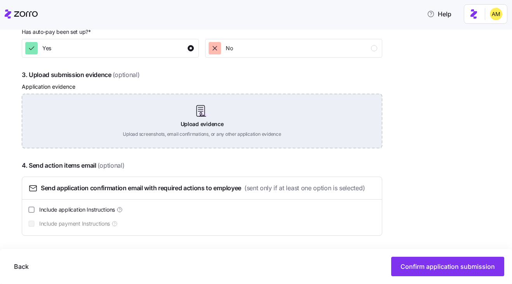
click at [204, 121] on div "Upload evidence Upload screenshots, email confirmations, or any other applicati…" at bounding box center [202, 121] width 360 height 54
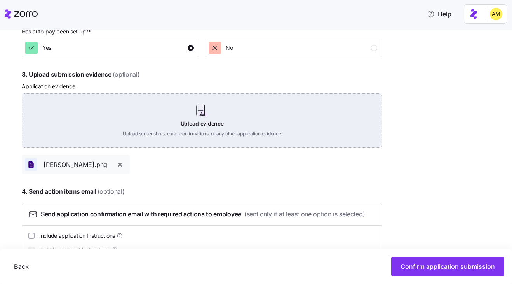
scroll to position [424, 0]
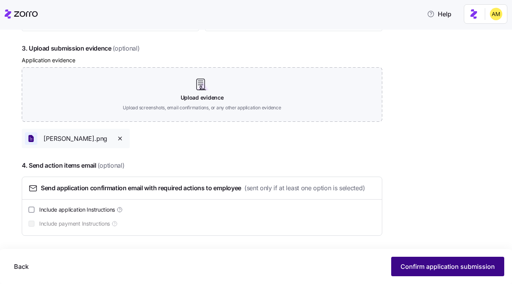
click at [419, 265] on span "Confirm application submission" at bounding box center [448, 265] width 94 height 9
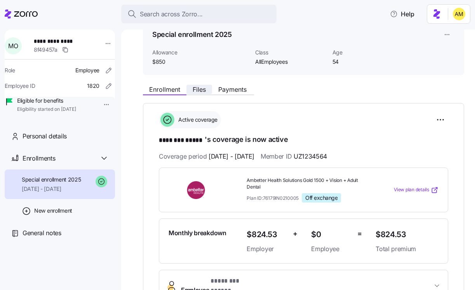
scroll to position [24, 0]
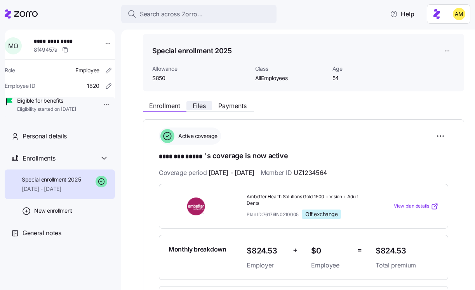
click at [195, 108] on span "Files" at bounding box center [199, 106] width 13 height 6
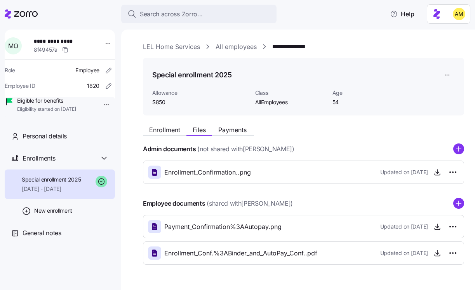
scroll to position [21, 0]
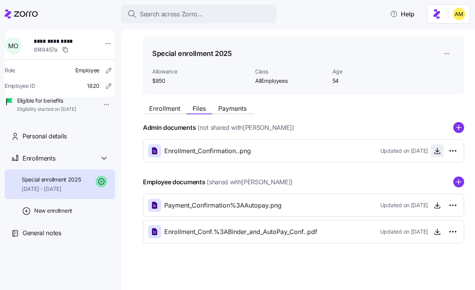
click at [439, 151] on icon "button" at bounding box center [438, 151] width 8 height 8
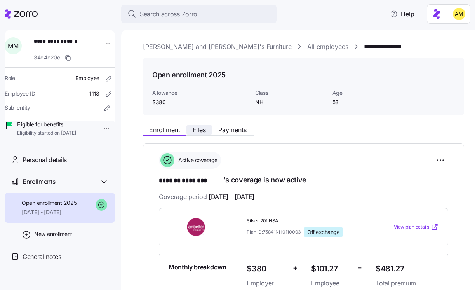
click at [198, 129] on span "Files" at bounding box center [199, 130] width 13 height 6
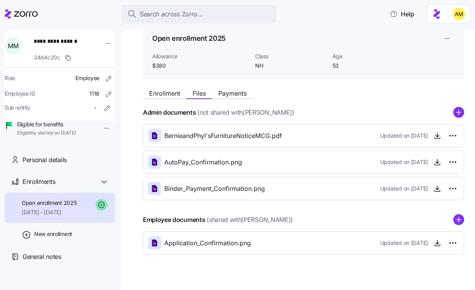
scroll to position [48, 0]
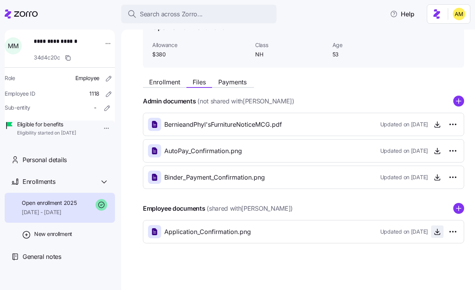
click at [438, 234] on icon "button" at bounding box center [438, 232] width 8 height 8
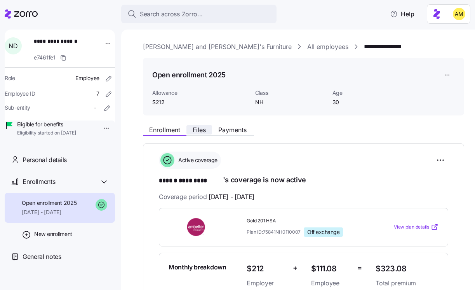
click at [195, 130] on span "Files" at bounding box center [199, 130] width 13 height 6
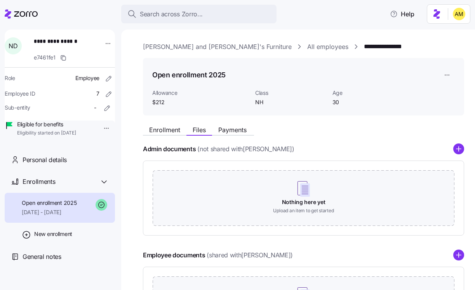
scroll to position [48, 0]
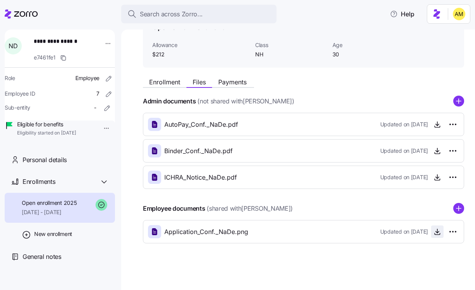
click at [437, 233] on icon "button" at bounding box center [438, 232] width 8 height 8
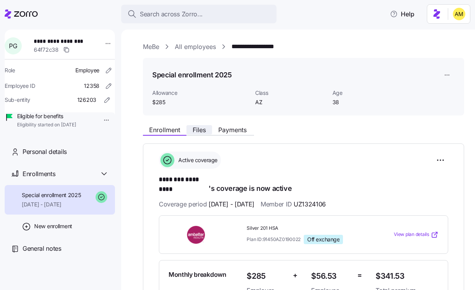
click at [201, 131] on span "Files" at bounding box center [199, 130] width 13 height 6
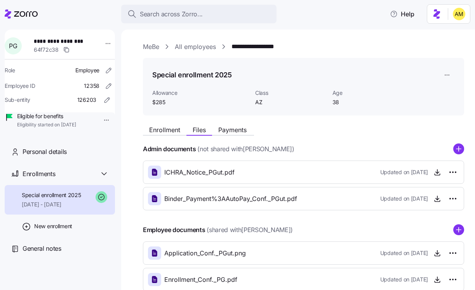
scroll to position [48, 0]
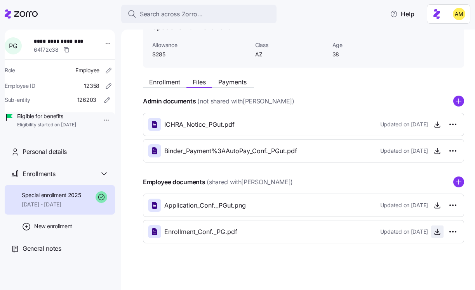
click at [437, 232] on icon "button" at bounding box center [437, 231] width 0 height 4
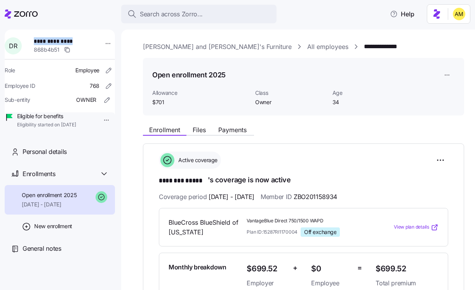
drag, startPoint x: 82, startPoint y: 40, endPoint x: 36, endPoint y: 42, distance: 45.5
click at [36, 42] on div "**********" at bounding box center [65, 45] width 68 height 23
copy span "**********"
click at [197, 125] on button "Files" at bounding box center [199, 129] width 26 height 9
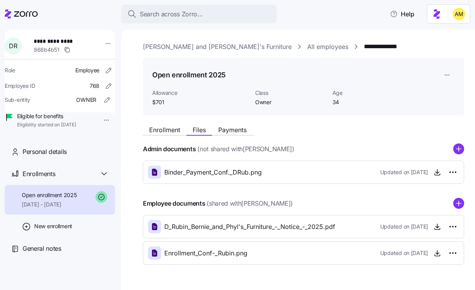
scroll to position [21, 0]
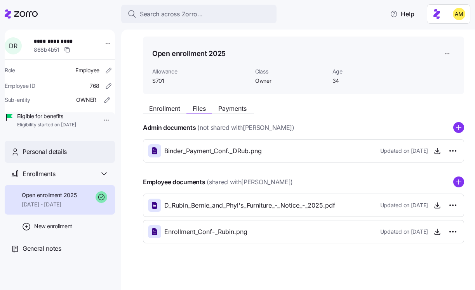
click at [72, 163] on div "Personal details" at bounding box center [60, 152] width 110 height 22
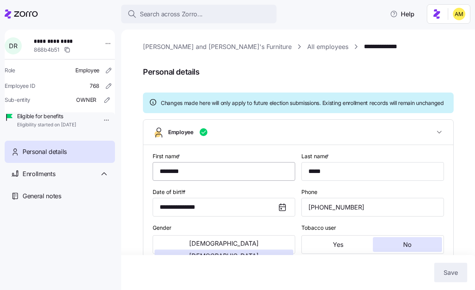
type input "Owner"
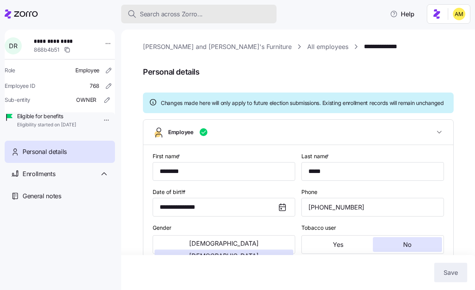
click at [178, 11] on span "Search across Zorro..." at bounding box center [171, 14] width 63 height 10
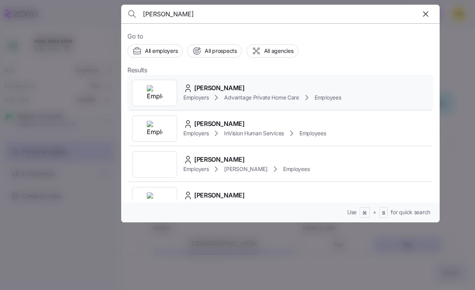
type input "[PERSON_NAME]"
click at [209, 91] on span "[PERSON_NAME]" at bounding box center [219, 88] width 51 height 10
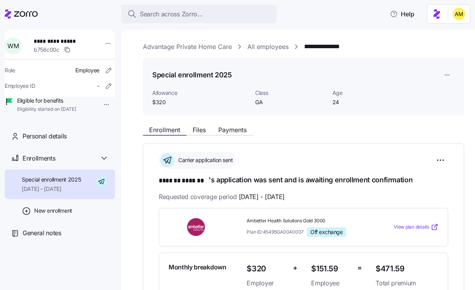
scroll to position [86, 0]
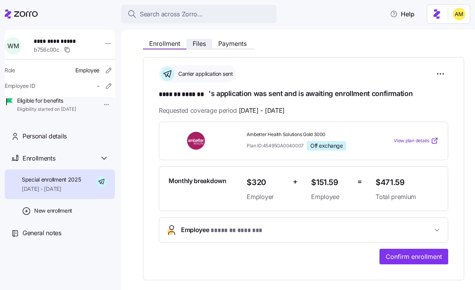
click at [202, 43] on span "Files" at bounding box center [199, 43] width 13 height 6
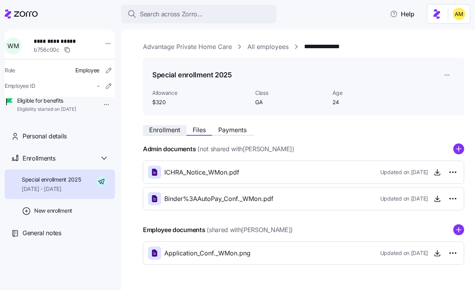
click at [158, 127] on span "Enrollment" at bounding box center [164, 130] width 31 height 6
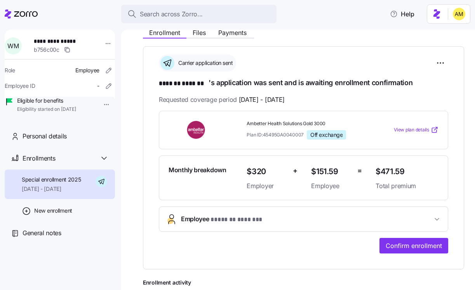
scroll to position [98, 0]
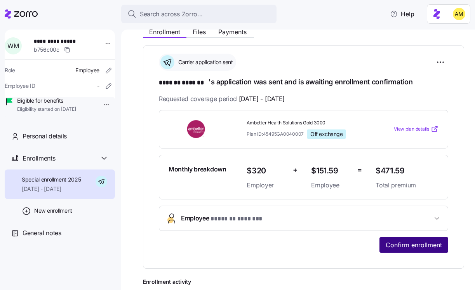
click at [404, 246] on span "Confirm enrollment" at bounding box center [414, 244] width 56 height 9
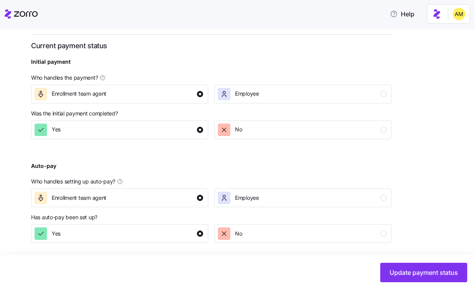
scroll to position [286, 0]
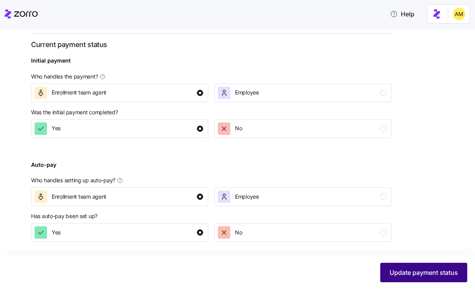
click at [399, 276] on span "Update payment status" at bounding box center [424, 272] width 68 height 9
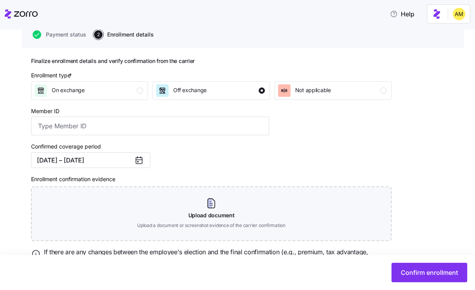
scroll to position [79, 0]
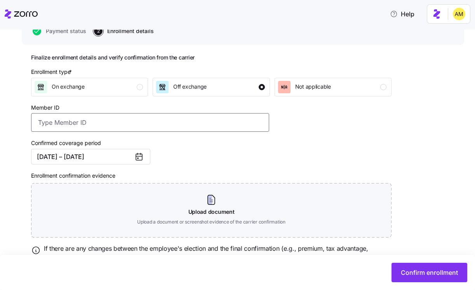
click at [123, 125] on input "Member ID" at bounding box center [150, 122] width 238 height 19
click at [80, 122] on input "Member ID" at bounding box center [150, 122] width 238 height 19
paste input "U73255388"
click at [38, 122] on input "U73255388" at bounding box center [150, 122] width 238 height 19
type input "Policy Number U73255388"
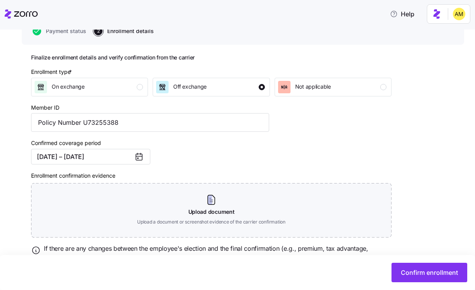
click at [181, 154] on div "Confirmed coverage period [DATE] – [DATE]" at bounding box center [150, 151] width 244 height 33
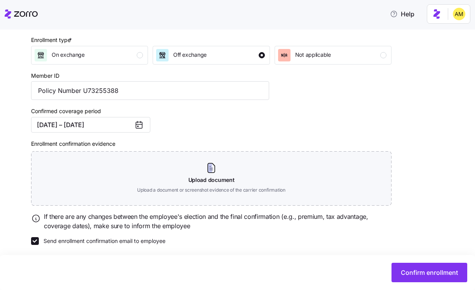
scroll to position [115, 0]
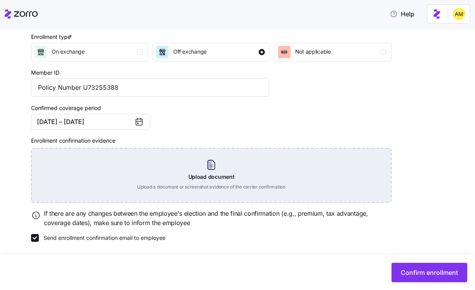
click at [209, 179] on div "Upload document Upload a document or screenshot evidence of the carrier confirm…" at bounding box center [211, 175] width 360 height 54
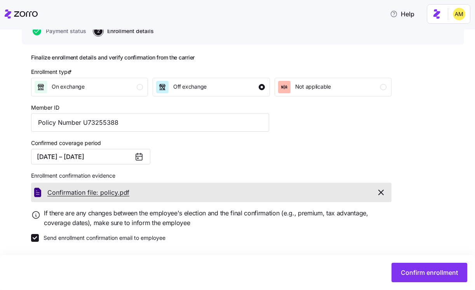
scroll to position [79, 0]
click at [382, 194] on icon "button" at bounding box center [380, 192] width 9 height 9
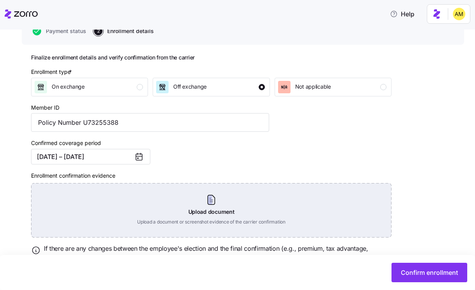
click at [209, 214] on div "Upload document Upload a document or screenshot evidence of the carrier confirm…" at bounding box center [211, 210] width 360 height 54
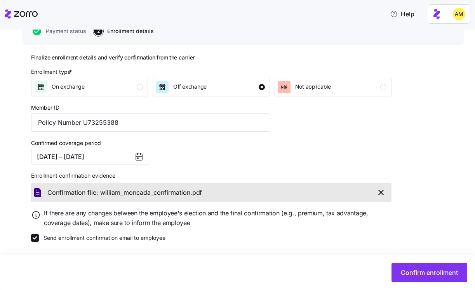
scroll to position [79, 0]
click at [413, 270] on span "Confirm enrollment" at bounding box center [429, 272] width 57 height 9
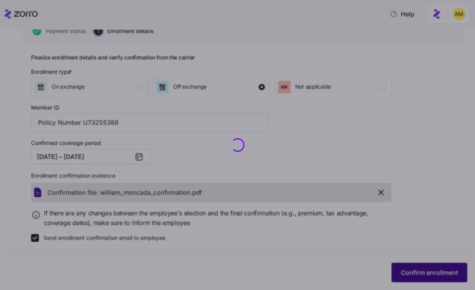
checkbox input "false"
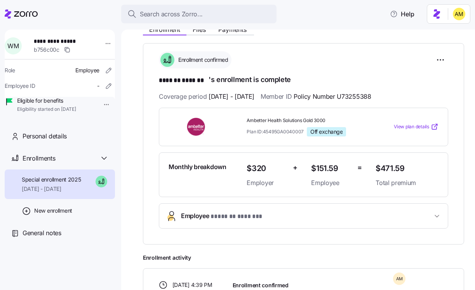
scroll to position [94, 0]
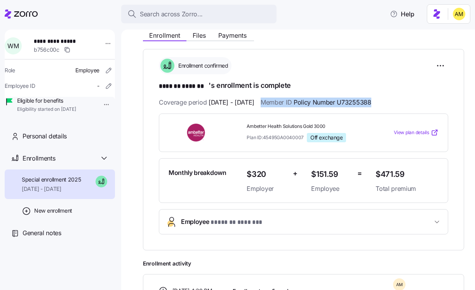
drag, startPoint x: 282, startPoint y: 103, endPoint x: 395, endPoint y: 101, distance: 112.7
click at [395, 101] on div "Coverage period [DATE] - [DATE] Member ID Policy Number U73255388" at bounding box center [303, 103] width 289 height 10
